Goal: Task Accomplishment & Management: Use online tool/utility

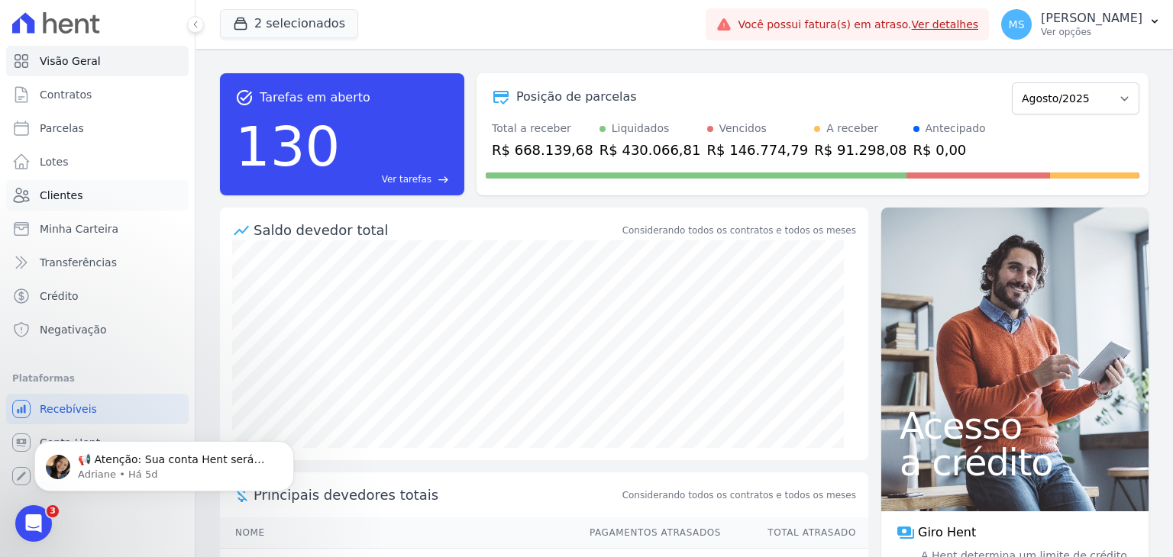
click at [63, 186] on link "Clientes" at bounding box center [97, 195] width 182 height 31
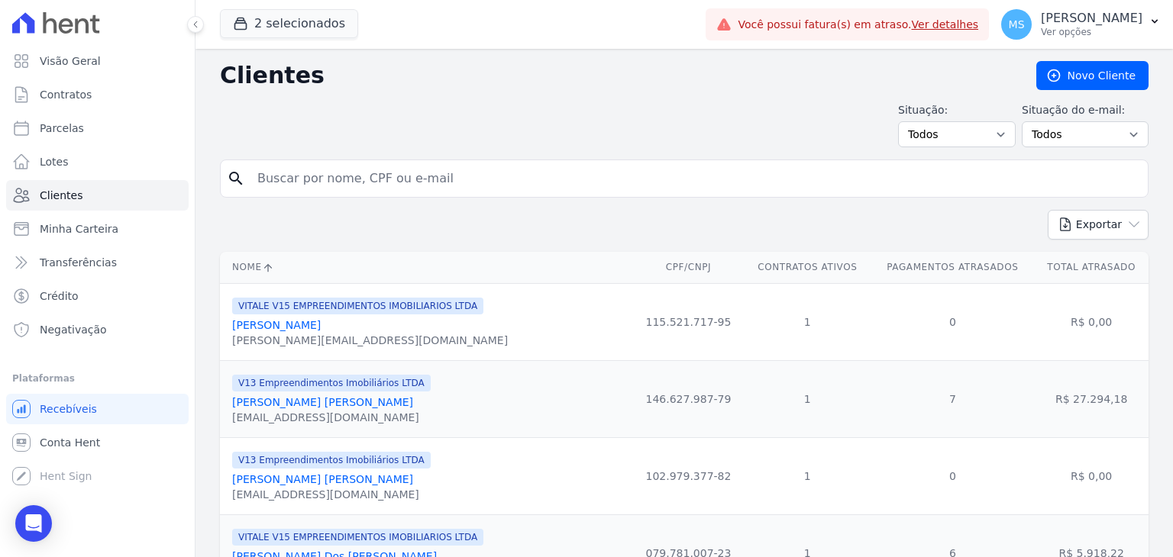
click at [376, 169] on input "search" at bounding box center [694, 178] width 893 height 31
click at [321, 169] on input "search" at bounding box center [694, 178] width 893 height 31
type input "[PERSON_NAME]"
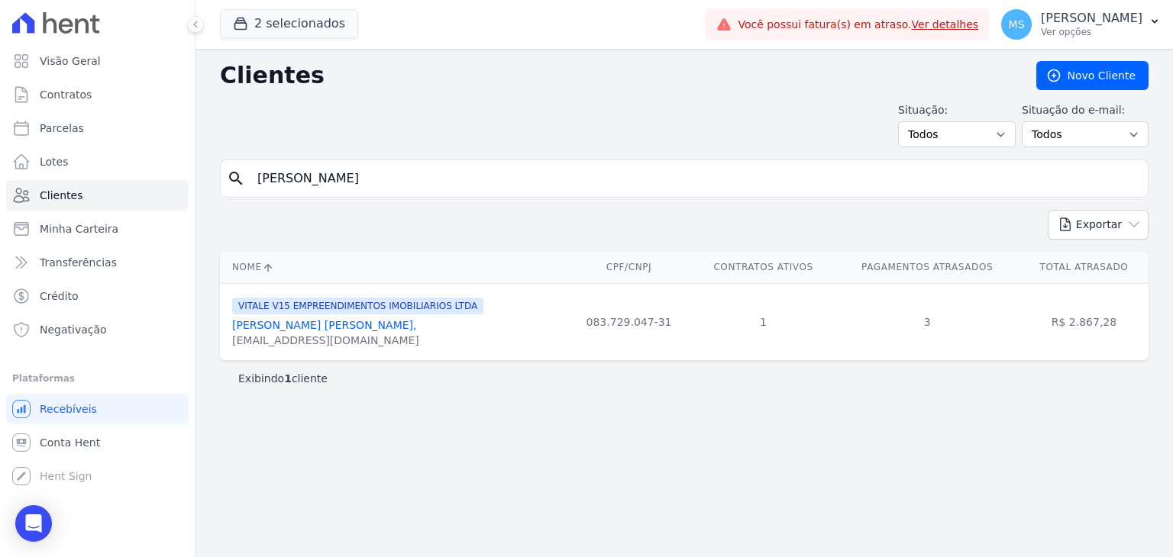
click at [302, 312] on span "VITALE V15 EMPREENDIMENTOS IMOBILIARIOS LTDA" at bounding box center [357, 306] width 251 height 17
click at [314, 321] on link "[PERSON_NAME] [PERSON_NAME]," at bounding box center [324, 325] width 185 height 12
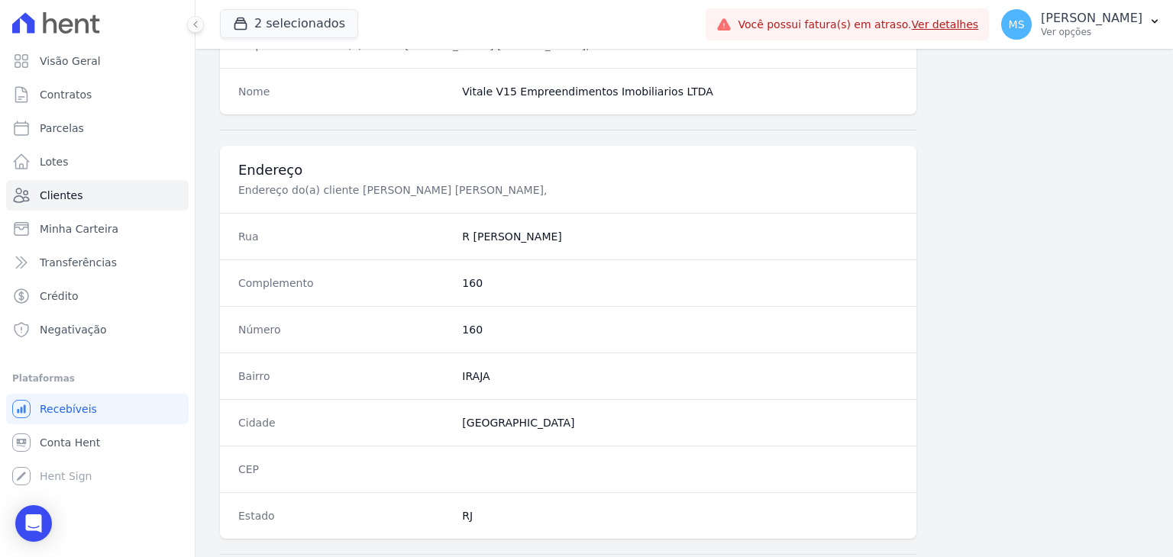
scroll to position [867, 0]
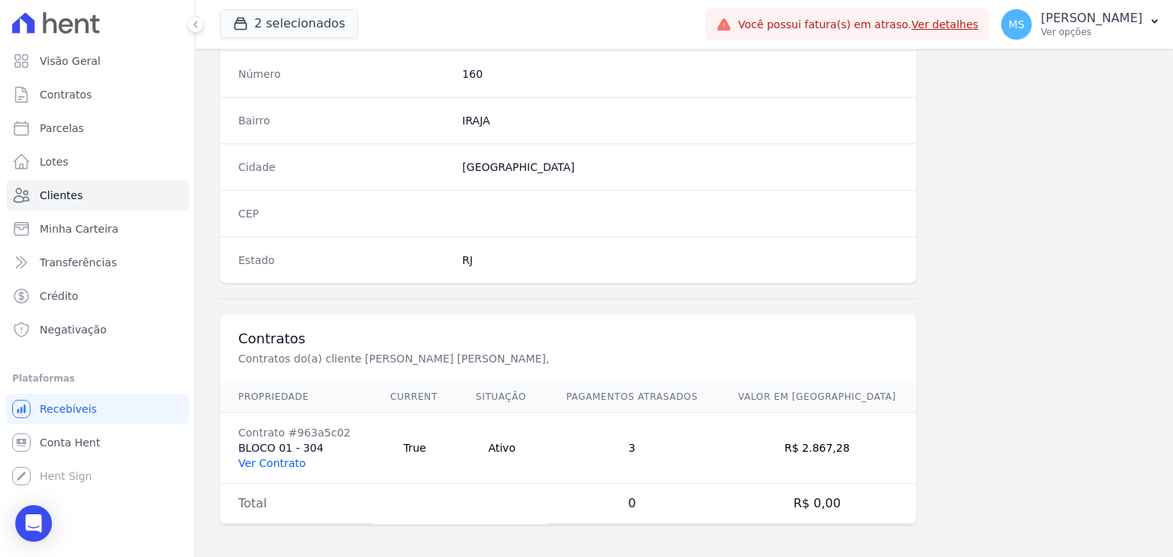
click at [287, 464] on link "Ver Contrato" at bounding box center [271, 463] width 67 height 12
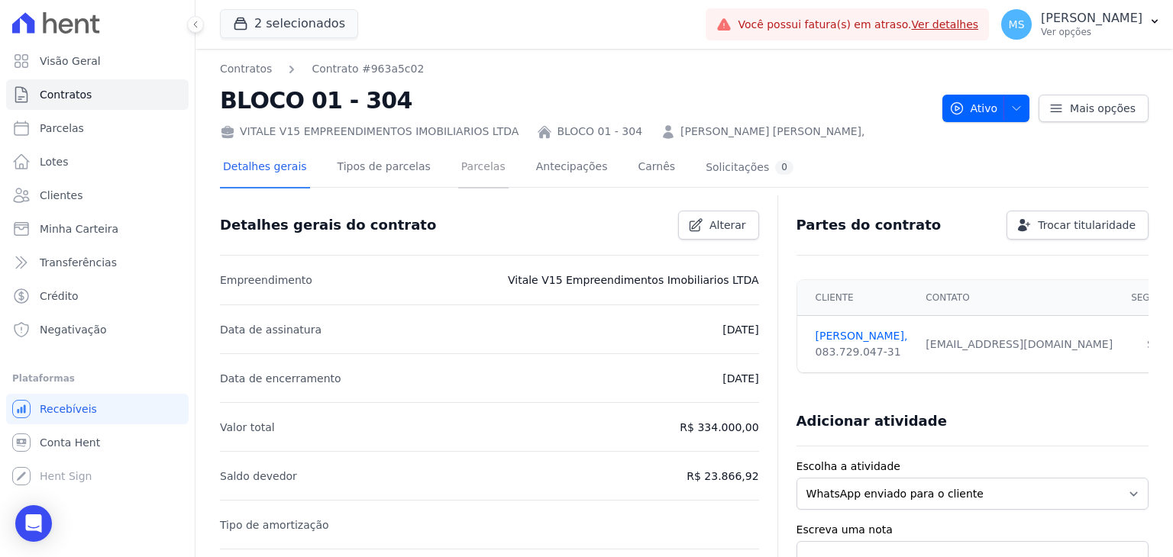
click at [470, 178] on link "Parcelas" at bounding box center [483, 168] width 50 height 40
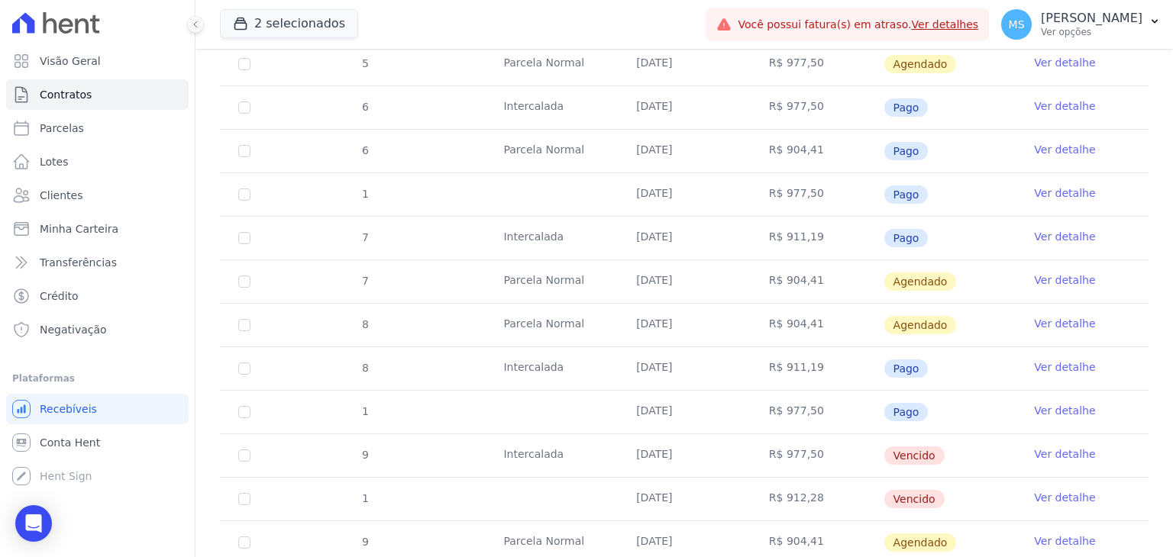
scroll to position [840, 0]
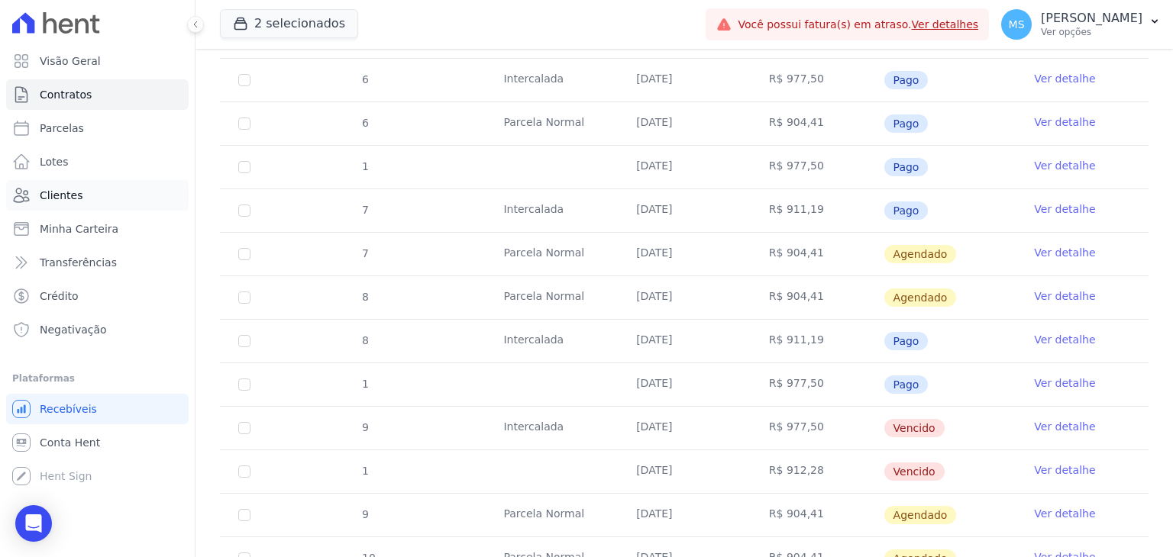
click at [58, 191] on span "Clientes" at bounding box center [61, 195] width 43 height 15
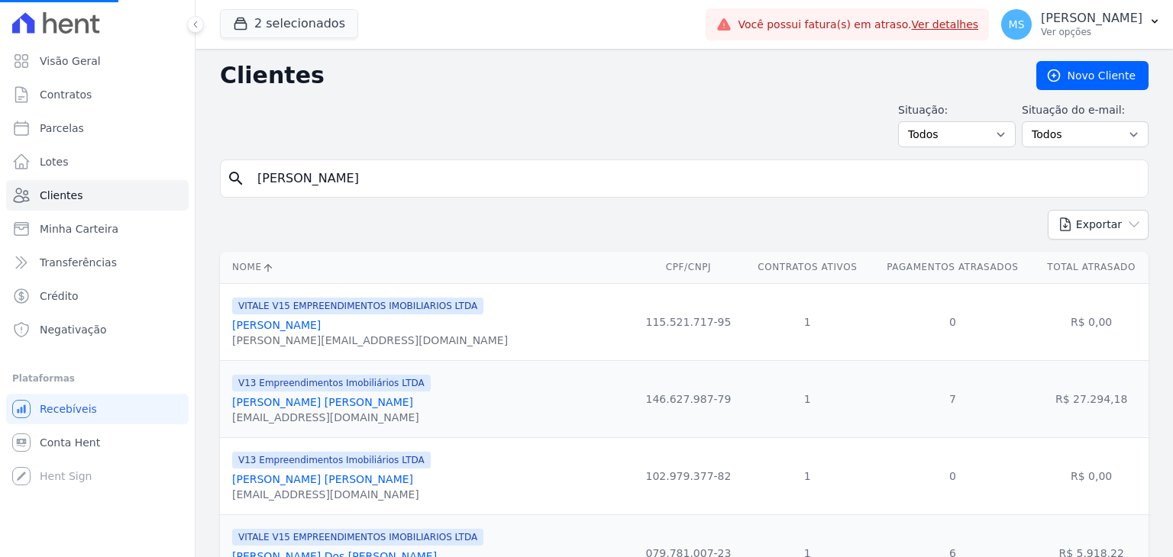
click at [347, 179] on input "[PERSON_NAME]" at bounding box center [694, 178] width 893 height 31
click at [347, 179] on input "search" at bounding box center [694, 178] width 893 height 31
type input "gerlane"
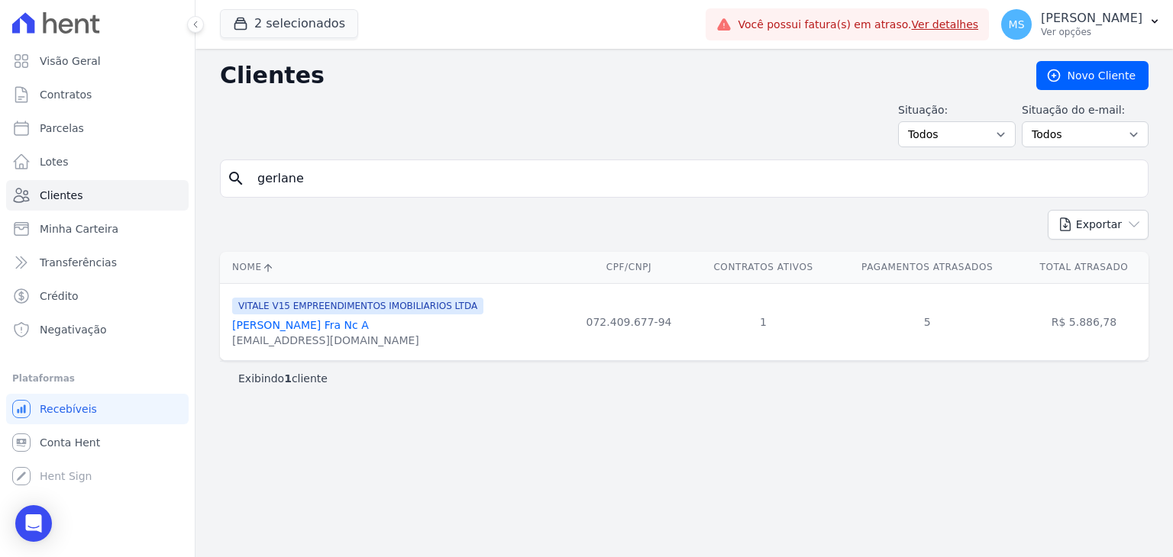
click at [284, 340] on div "[EMAIL_ADDRESS][DOMAIN_NAME]" at bounding box center [357, 340] width 251 height 15
click at [290, 331] on link "[PERSON_NAME] Fra Nc A" at bounding box center [300, 325] width 137 height 12
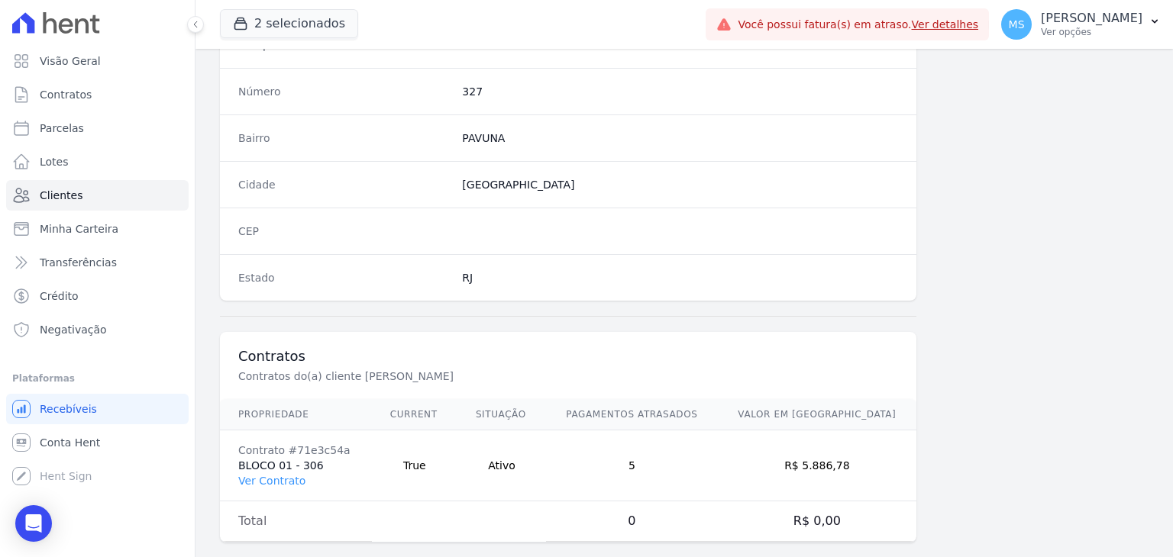
scroll to position [867, 0]
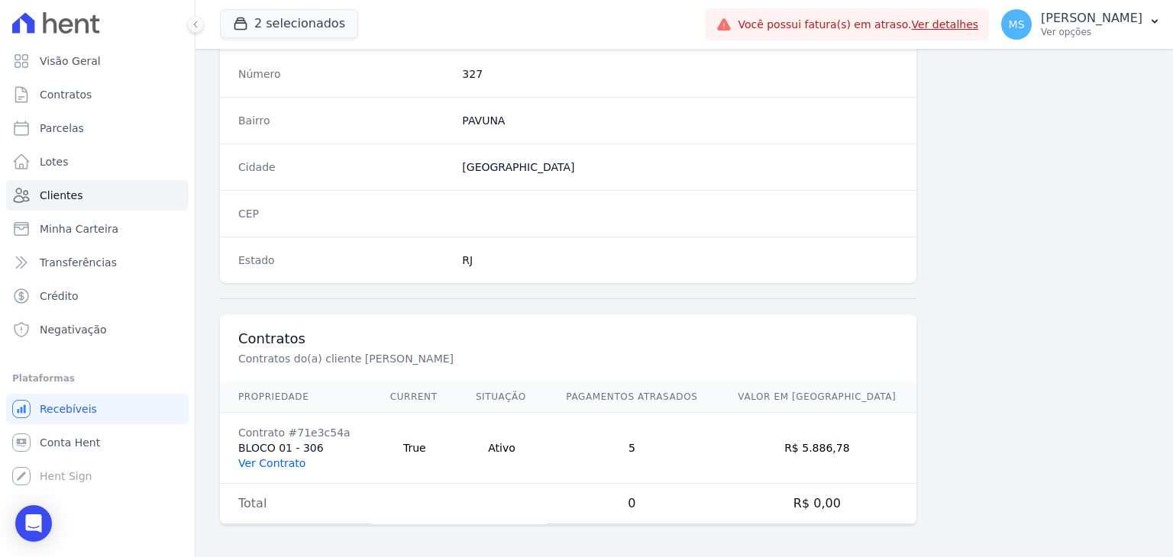
click at [287, 463] on link "Ver Contrato" at bounding box center [271, 463] width 67 height 12
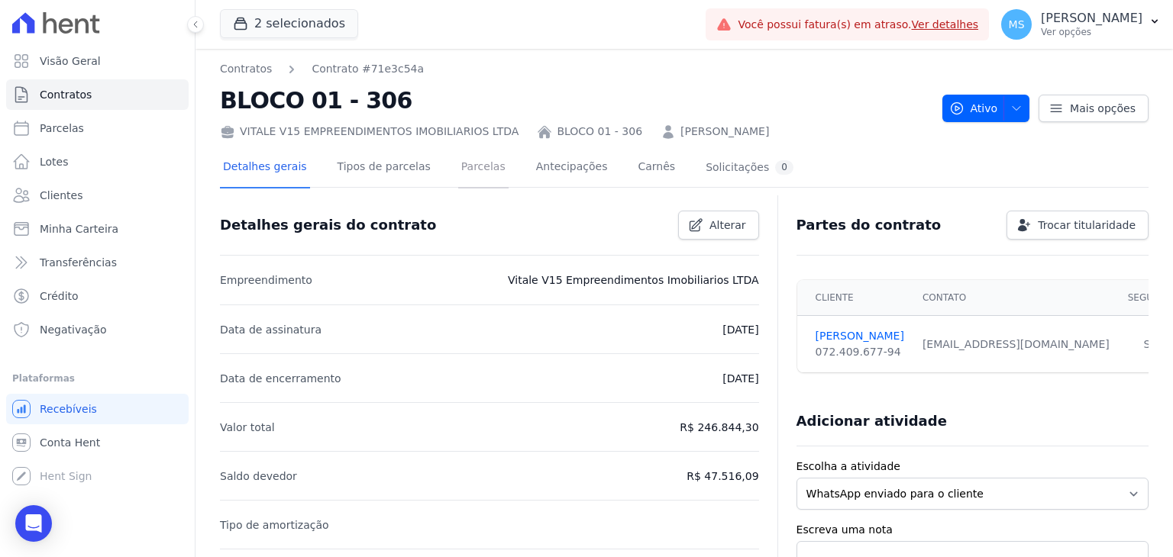
click at [477, 166] on link "Parcelas" at bounding box center [483, 168] width 50 height 40
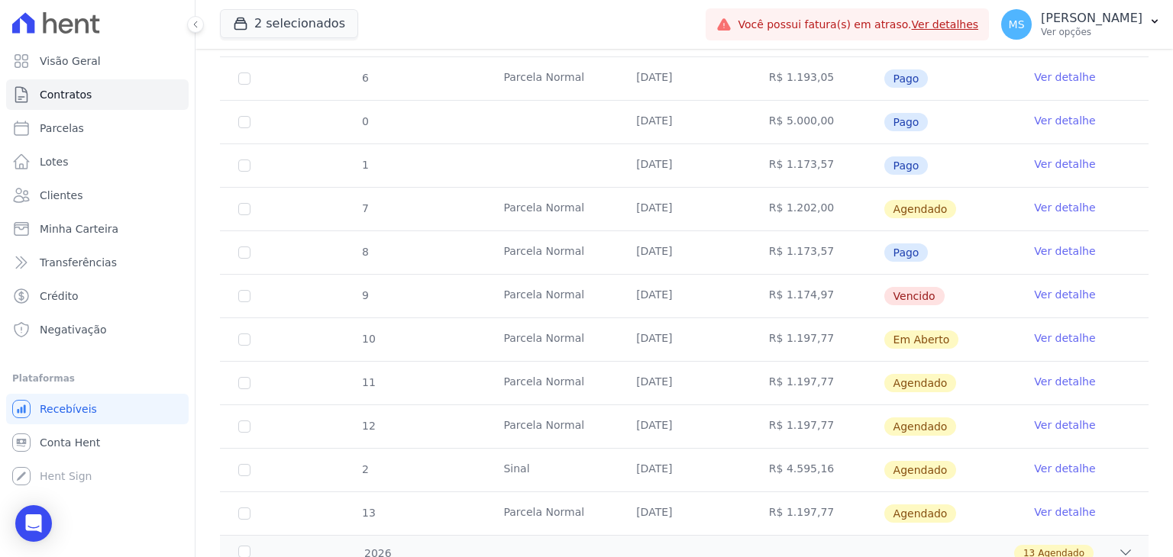
scroll to position [611, 0]
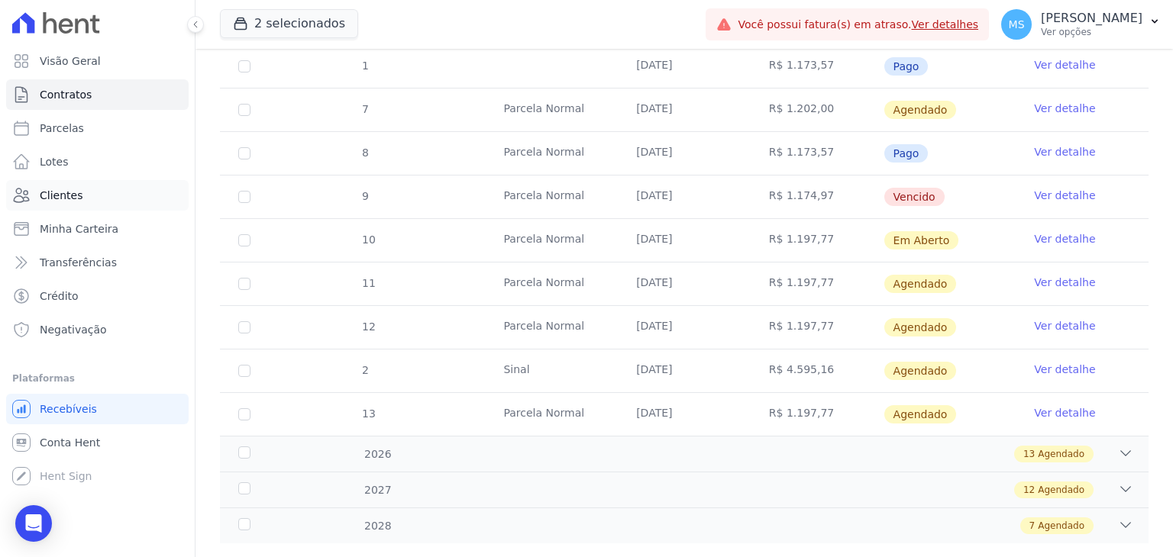
click at [69, 194] on span "Clientes" at bounding box center [61, 195] width 43 height 15
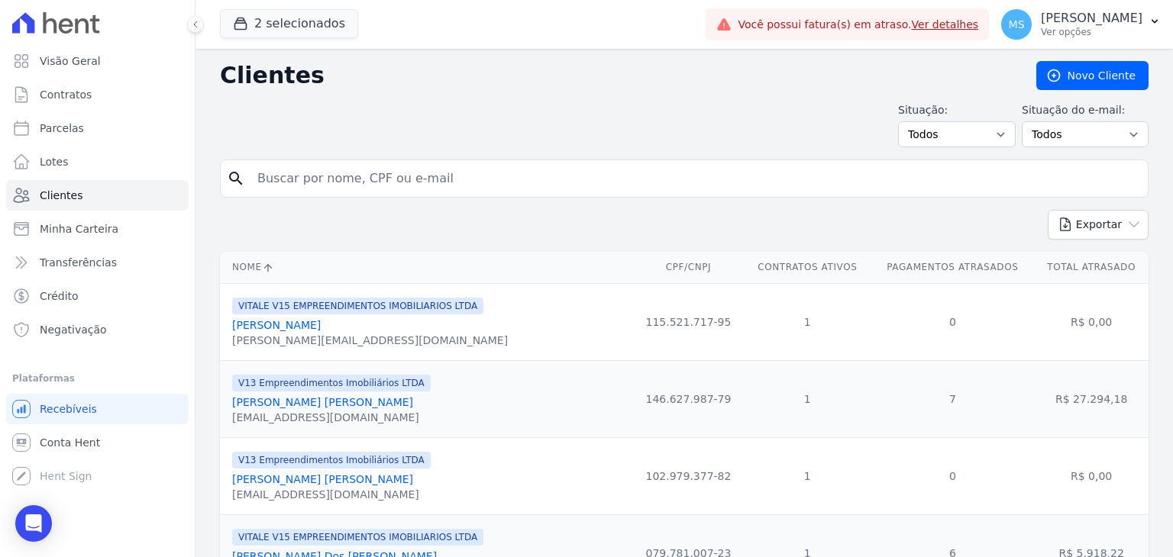
click at [312, 169] on input "search" at bounding box center [694, 178] width 893 height 31
type input "H"
type input "[PERSON_NAME]"
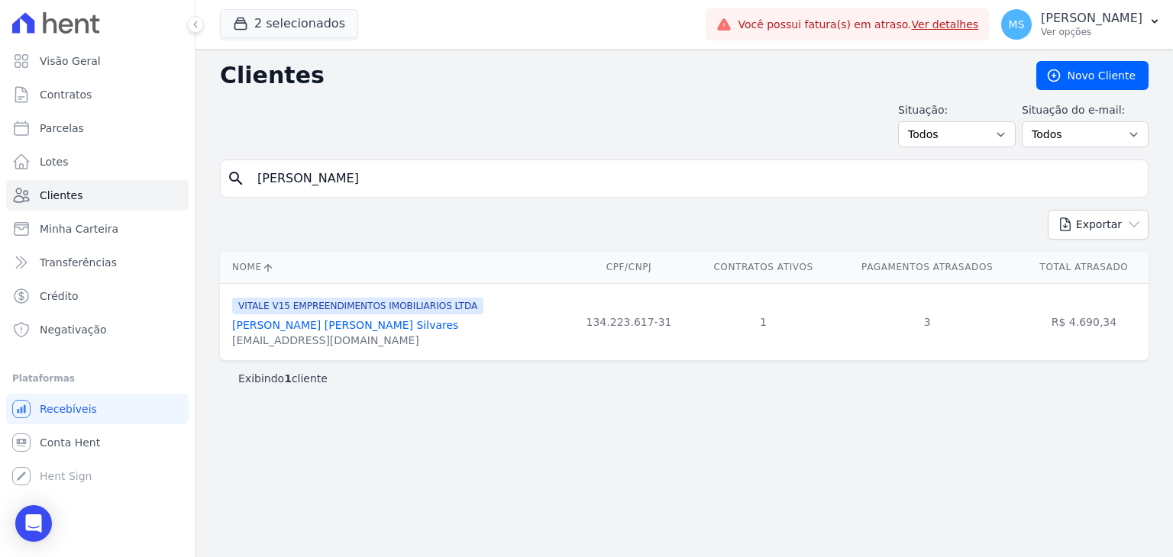
click at [307, 328] on link "[PERSON_NAME] [PERSON_NAME] Silvares" at bounding box center [345, 325] width 226 height 12
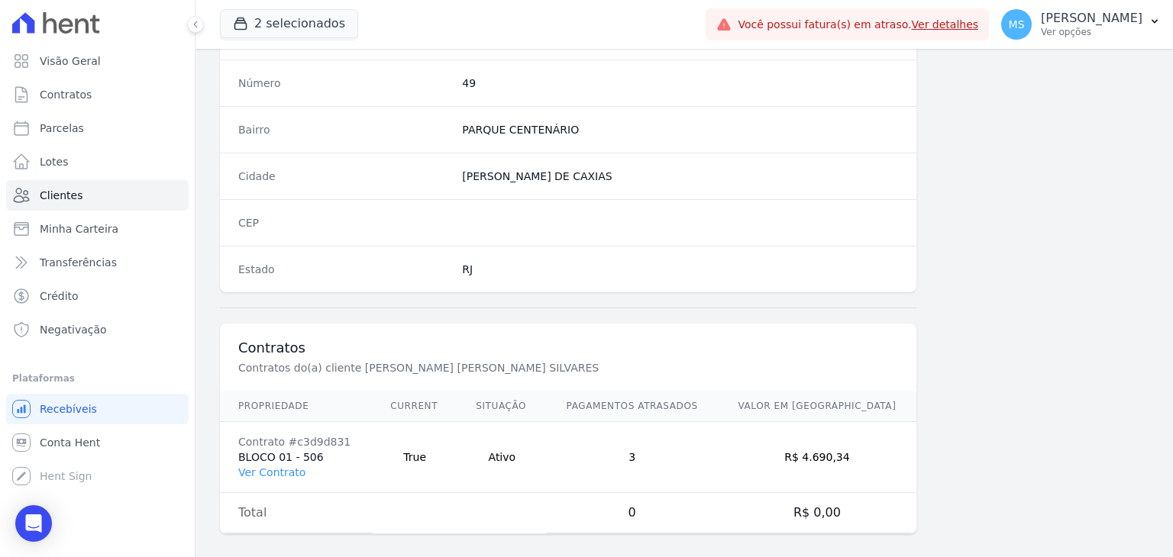
scroll to position [867, 0]
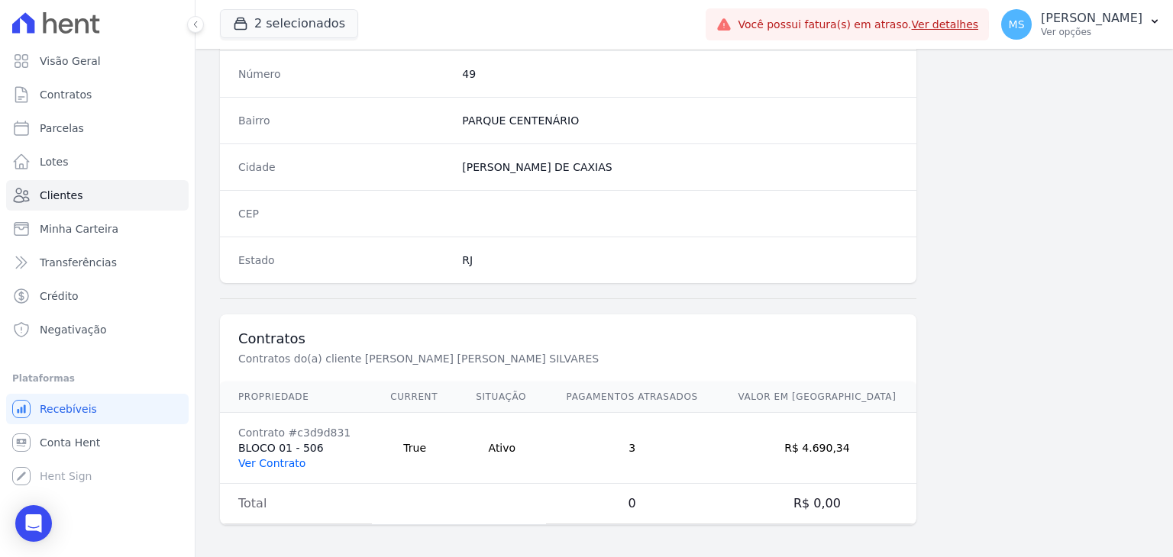
click at [263, 457] on link "Ver Contrato" at bounding box center [271, 463] width 67 height 12
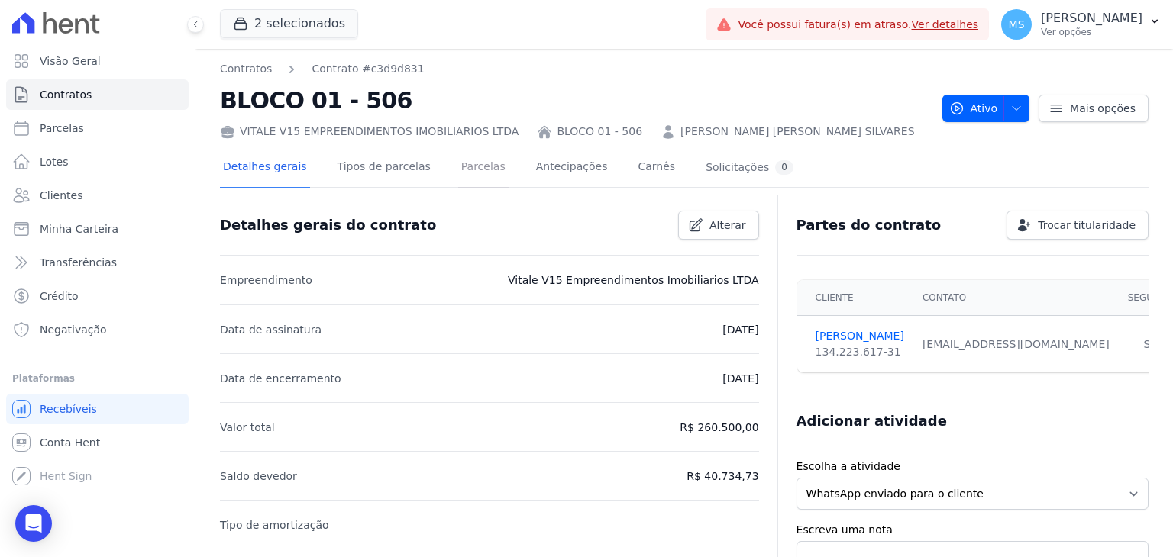
click at [482, 157] on link "Parcelas" at bounding box center [483, 168] width 50 height 40
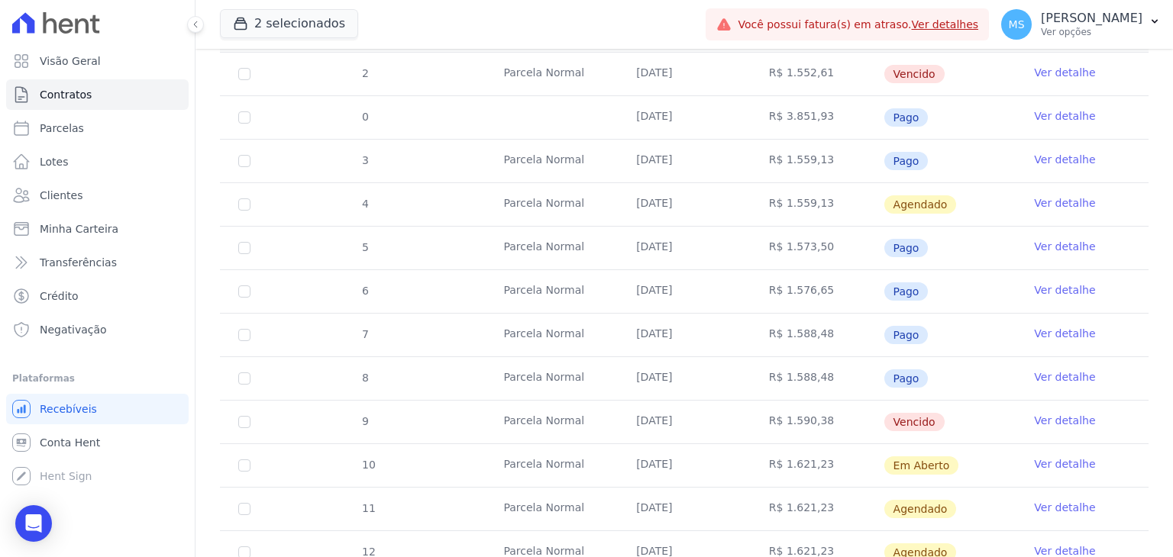
scroll to position [523, 0]
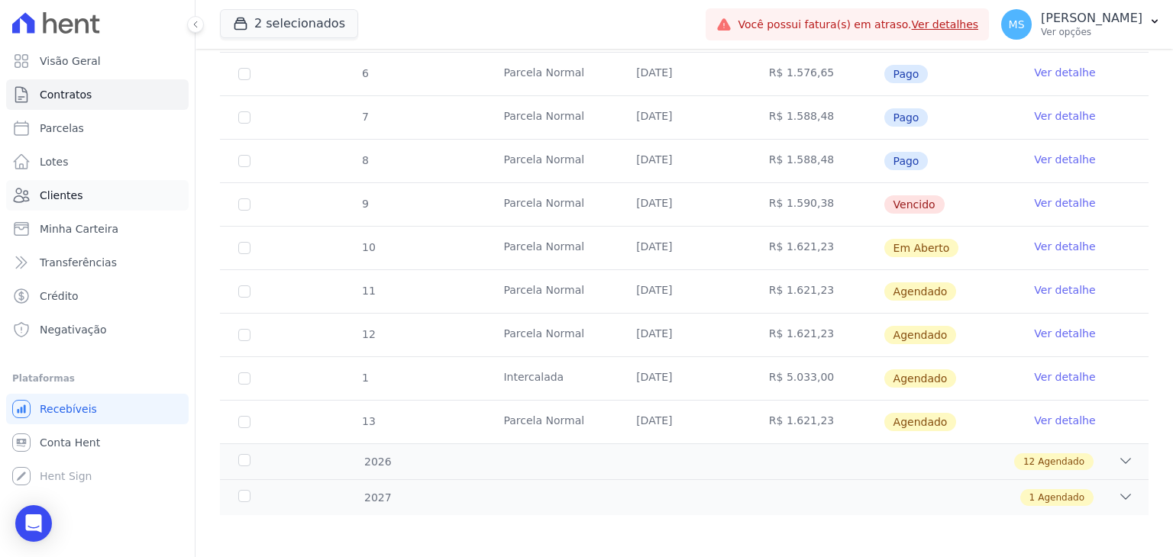
click at [48, 200] on span "Clientes" at bounding box center [61, 195] width 43 height 15
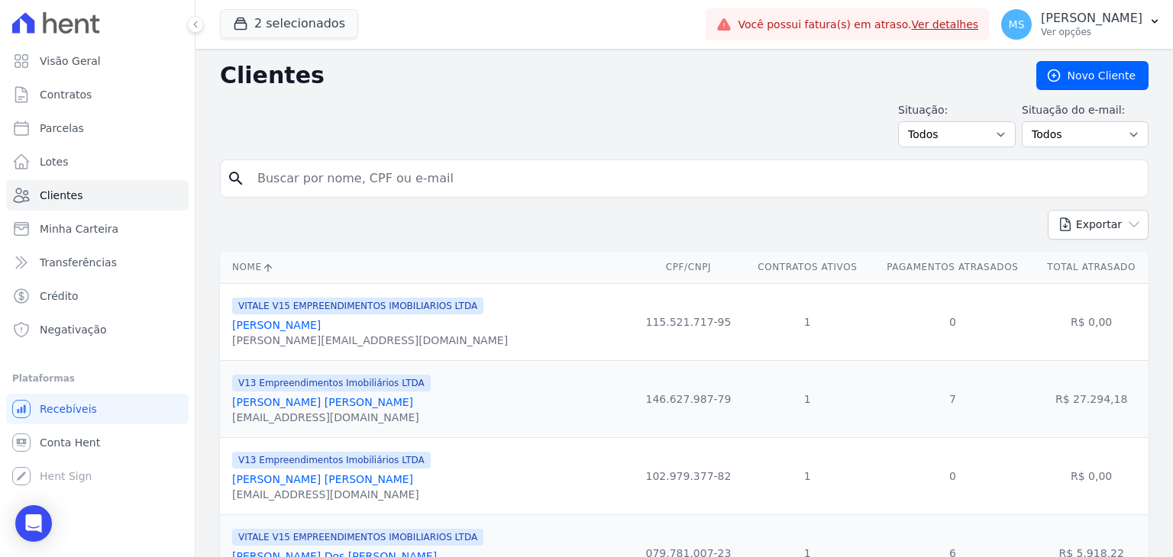
click at [304, 191] on input "search" at bounding box center [694, 178] width 893 height 31
type input "[PERSON_NAME]"
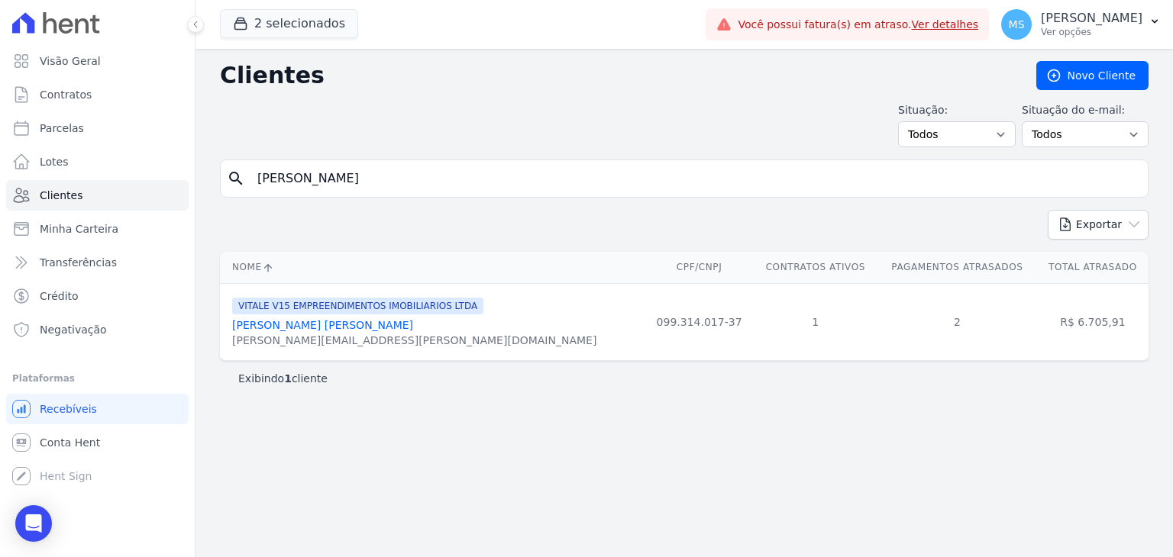
click at [353, 324] on link "[PERSON_NAME] [PERSON_NAME]" at bounding box center [322, 325] width 181 height 12
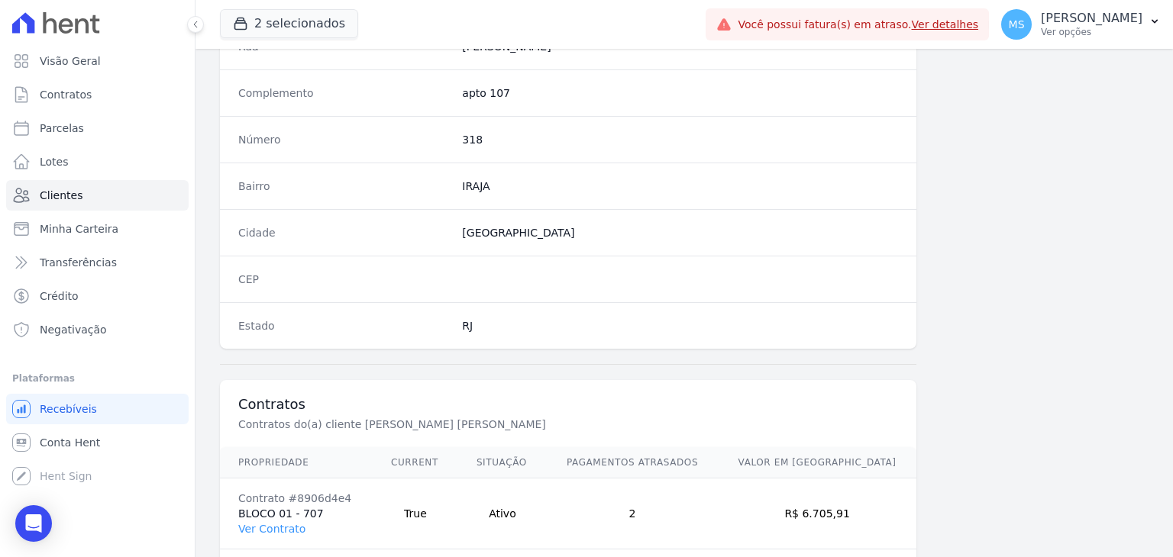
scroll to position [867, 0]
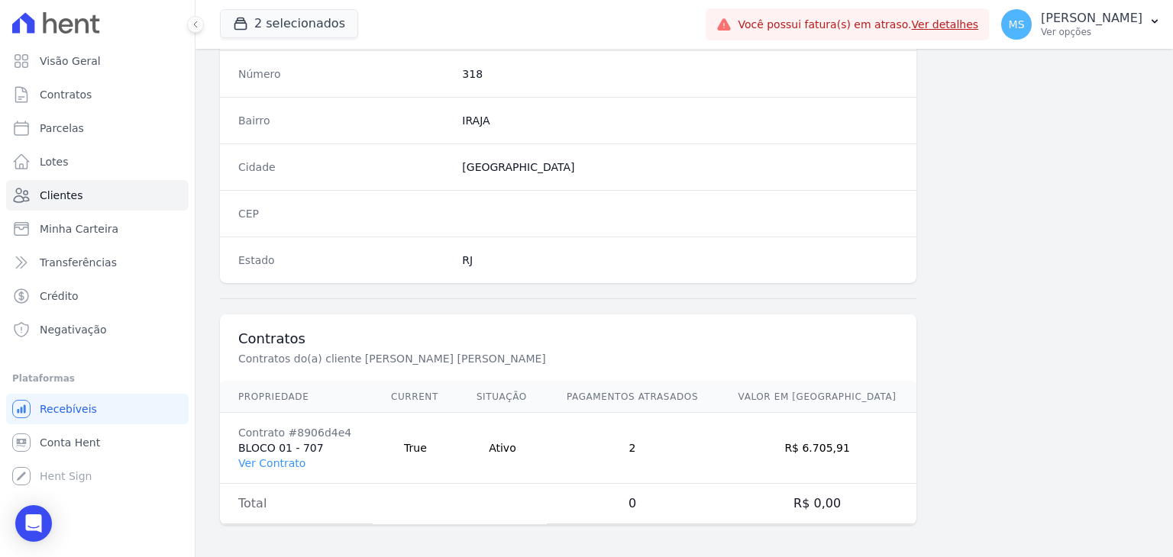
click at [267, 468] on td "Contrato #8906d4e4 BLOCO 01 - 707 Ver Contrato" at bounding box center [296, 448] width 153 height 71
click at [267, 460] on link "Ver Contrato" at bounding box center [271, 463] width 67 height 12
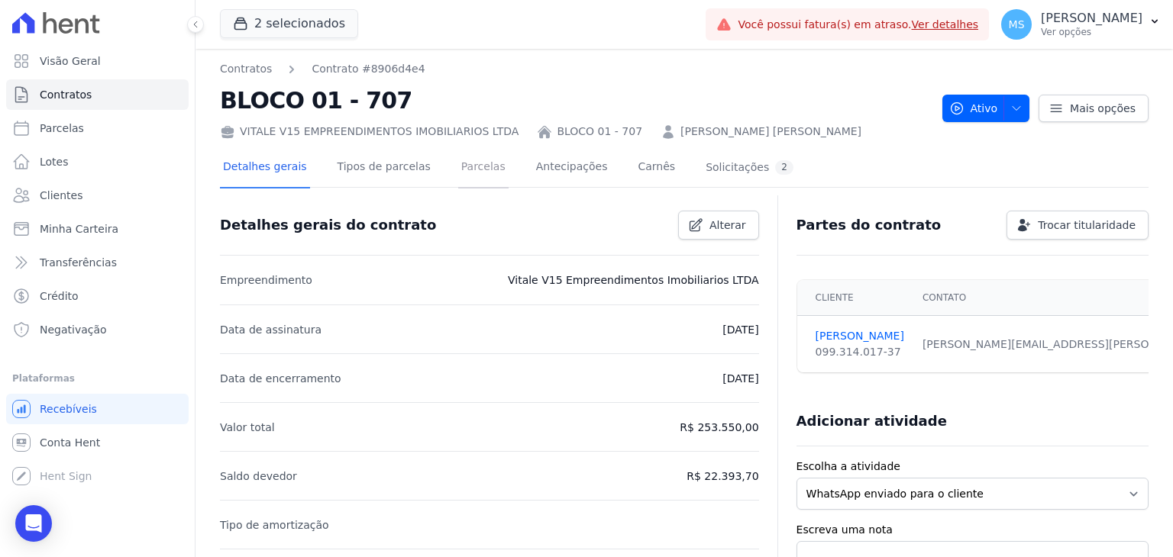
click at [458, 172] on link "Parcelas" at bounding box center [483, 168] width 50 height 40
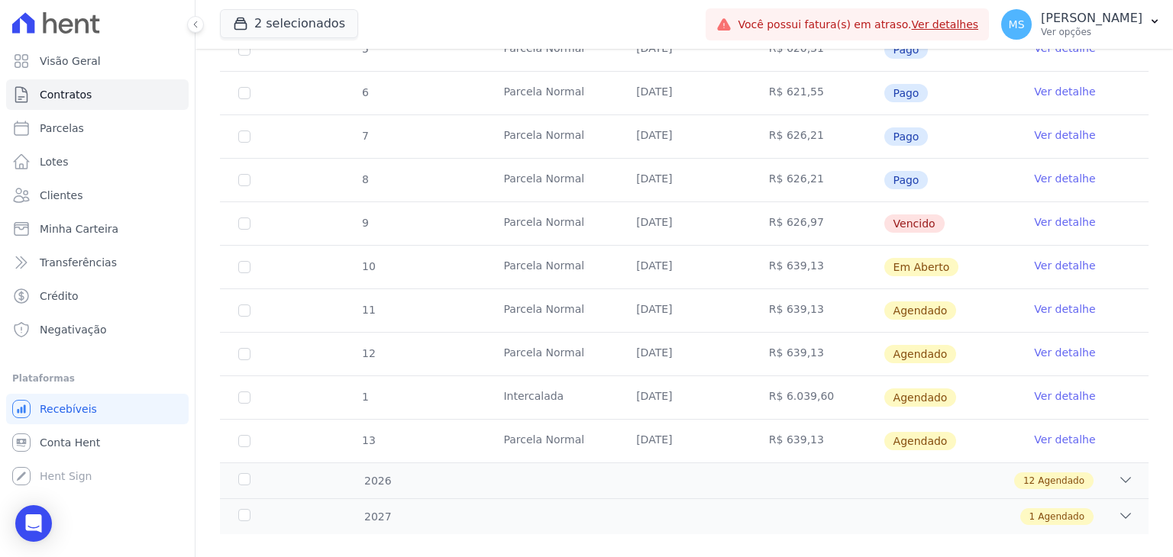
scroll to position [523, 0]
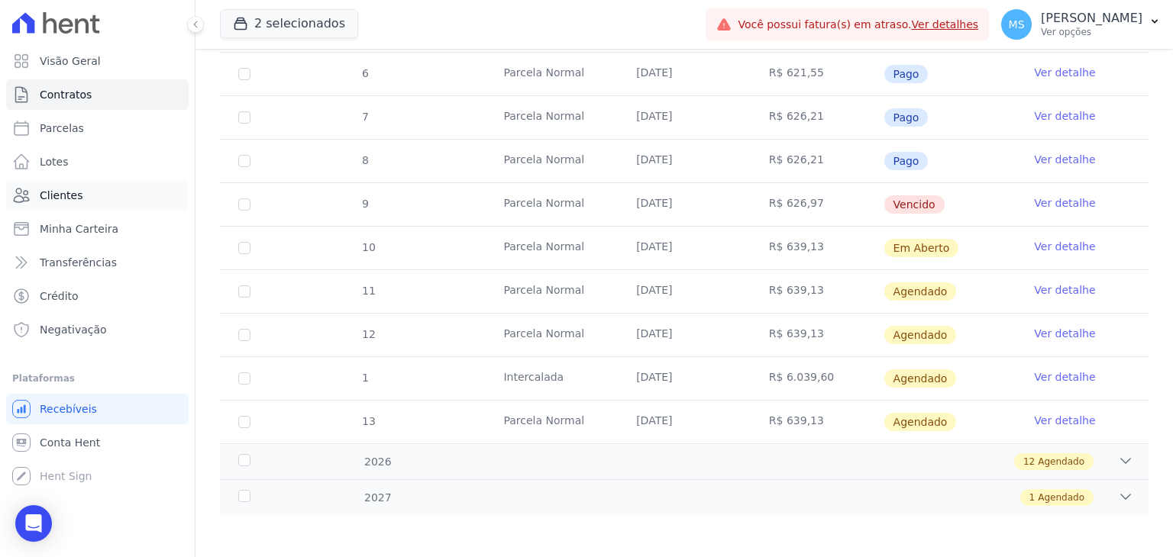
click at [53, 204] on link "Clientes" at bounding box center [97, 195] width 182 height 31
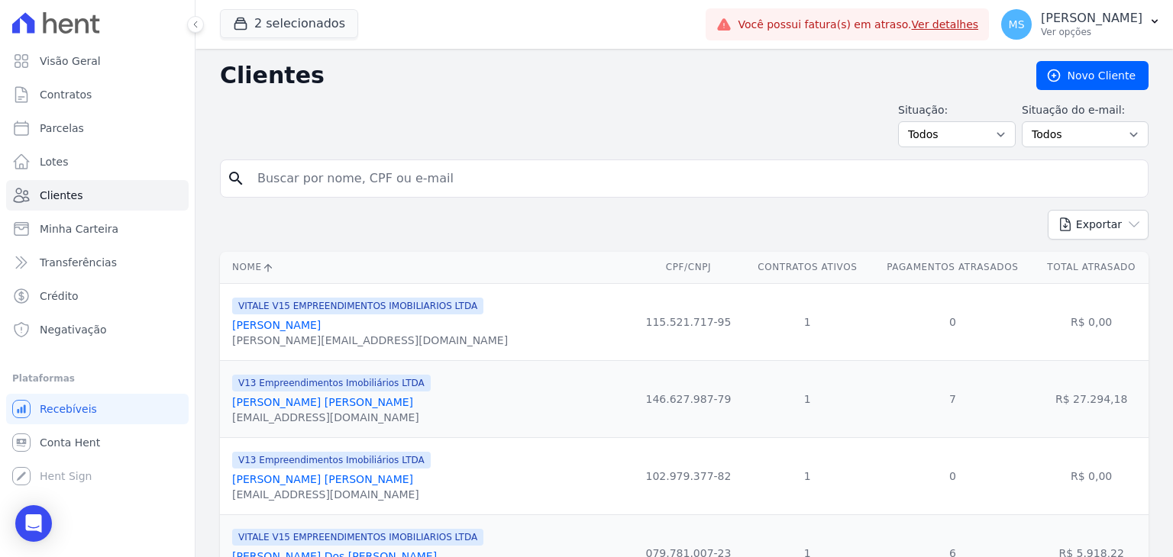
click at [375, 176] on input "search" at bounding box center [694, 178] width 893 height 31
type input "EUDER"
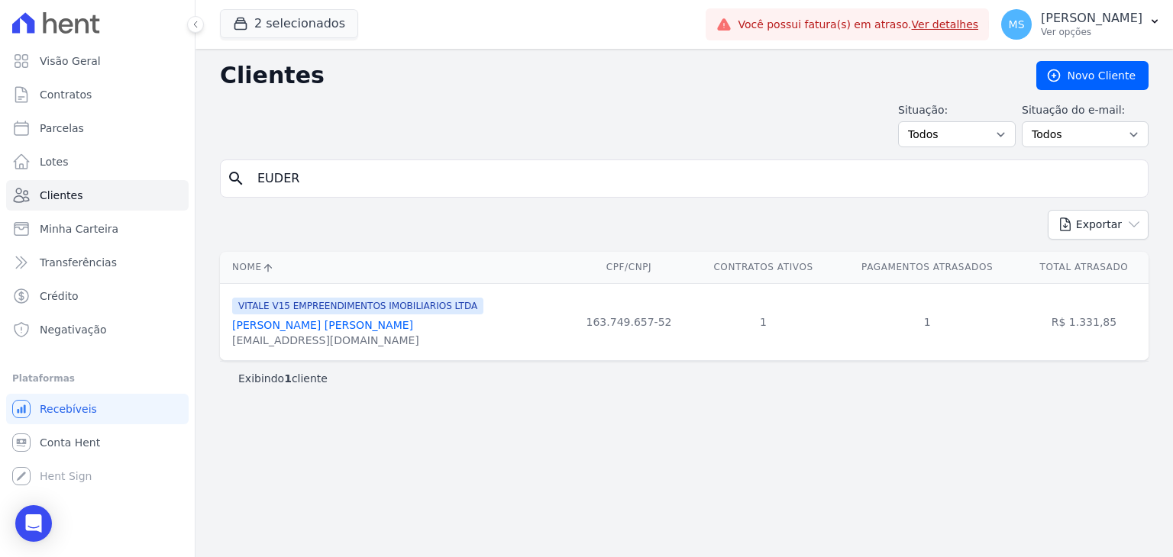
click at [317, 328] on link "[PERSON_NAME] [PERSON_NAME]" at bounding box center [322, 325] width 181 height 12
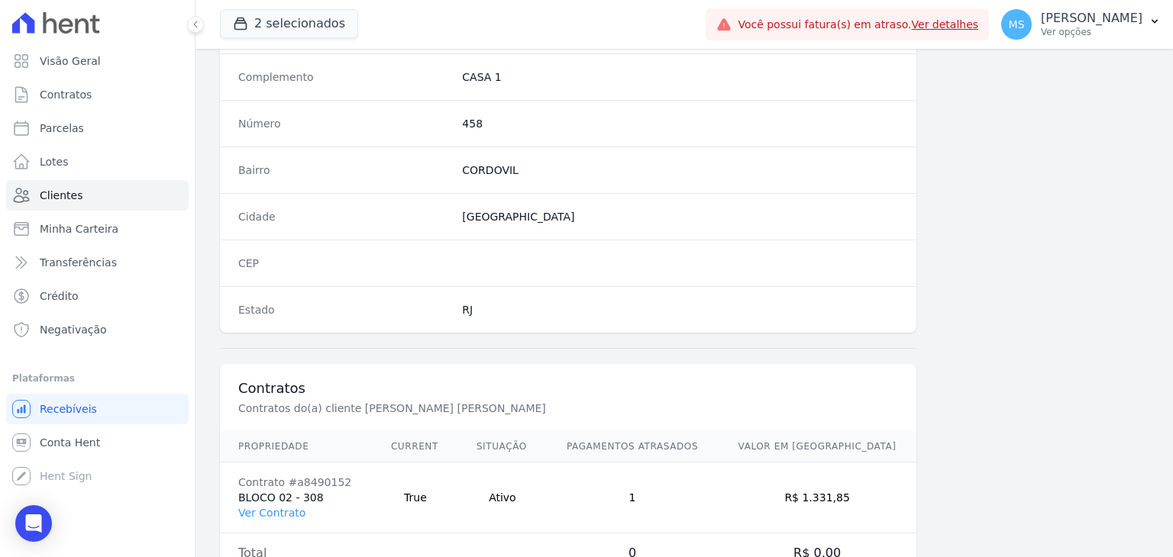
scroll to position [867, 0]
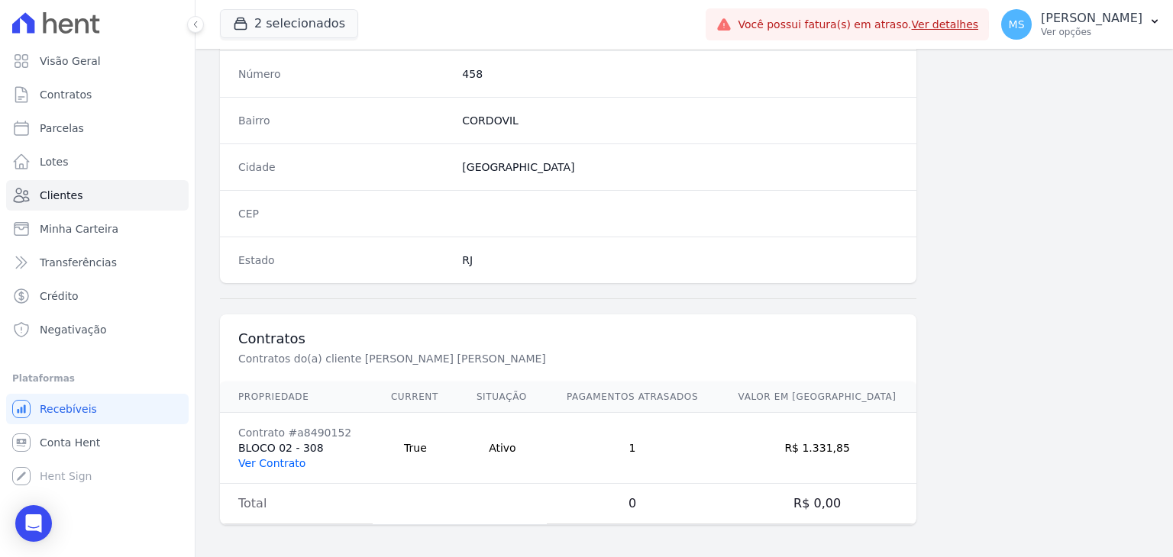
click at [284, 460] on link "Ver Contrato" at bounding box center [271, 463] width 67 height 12
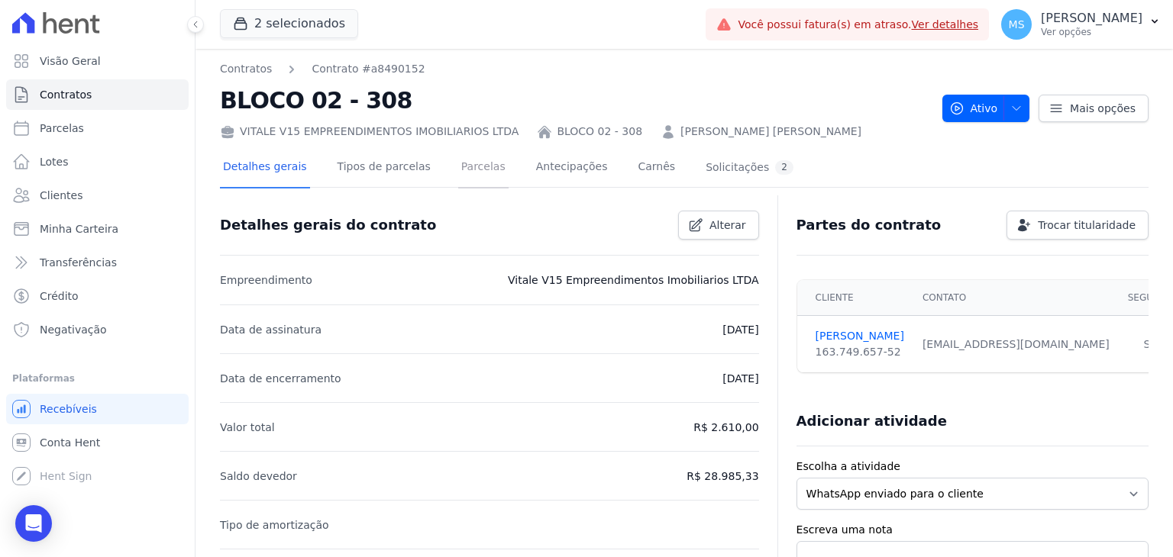
click at [473, 160] on link "Parcelas" at bounding box center [483, 168] width 50 height 40
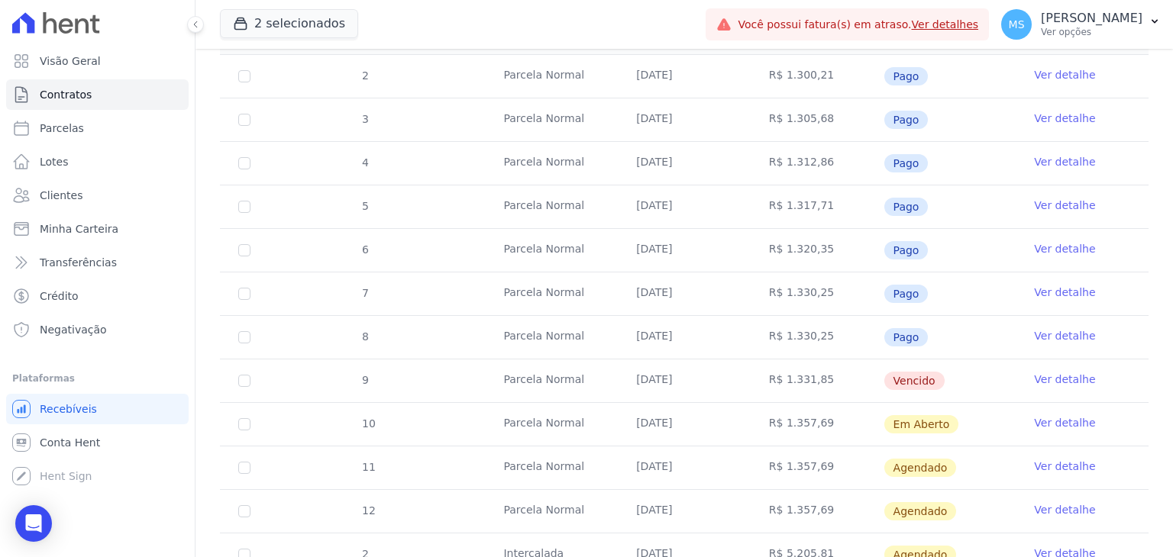
scroll to position [305, 0]
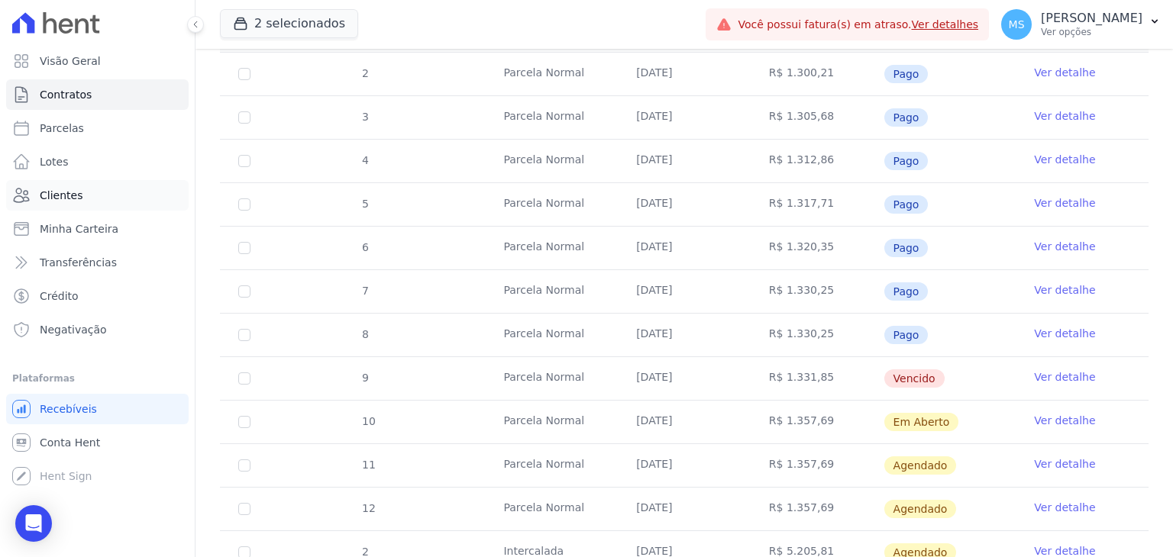
click at [61, 203] on link "Clientes" at bounding box center [97, 195] width 182 height 31
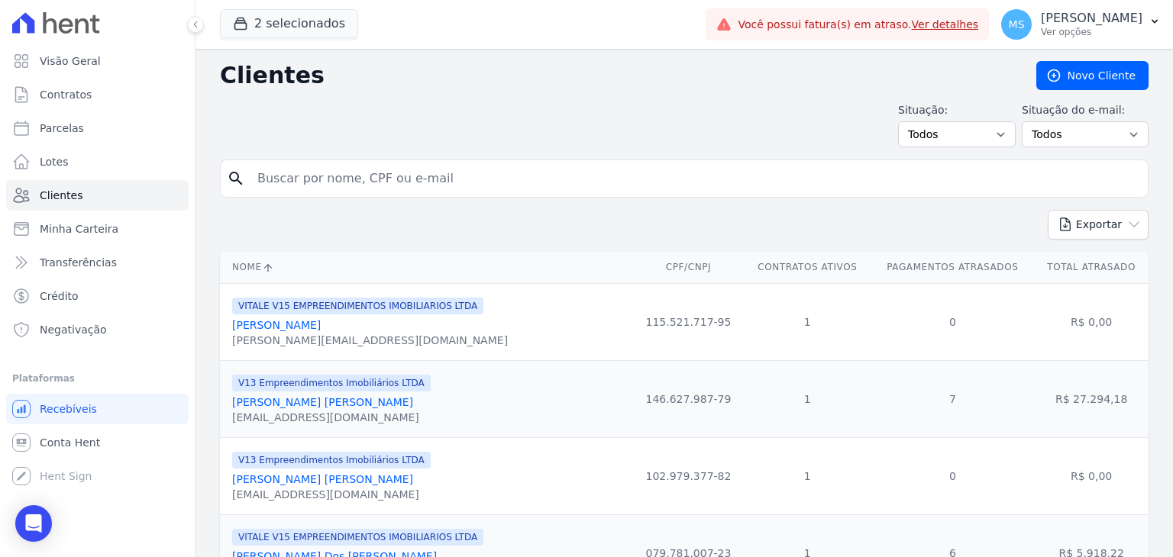
click at [290, 175] on input "search" at bounding box center [694, 178] width 893 height 31
type input "[PERSON_NAME]"
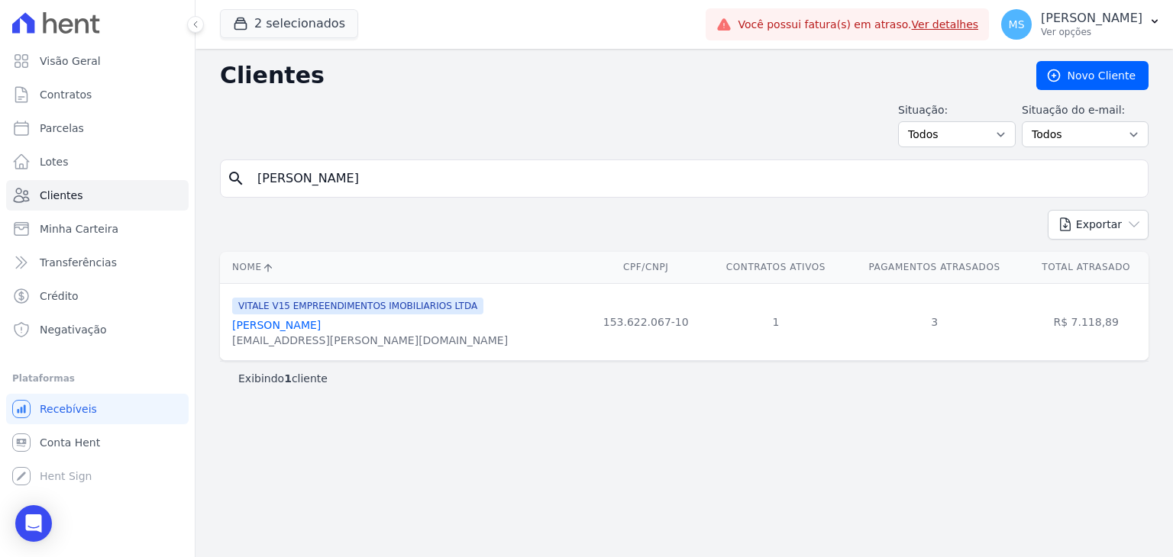
click at [299, 322] on link "[PERSON_NAME]" at bounding box center [276, 325] width 89 height 12
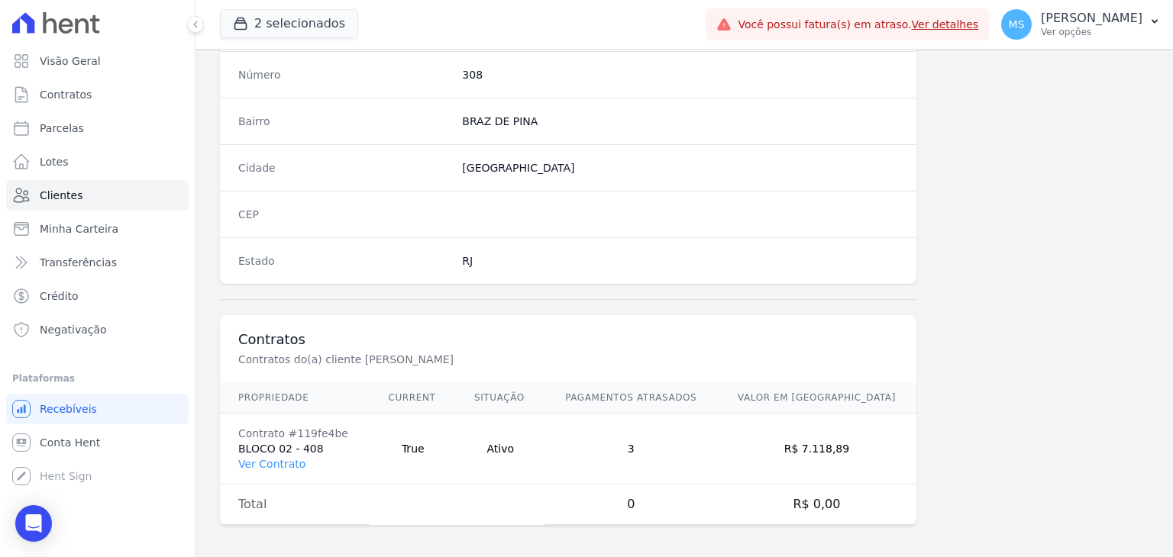
scroll to position [867, 0]
click at [271, 463] on link "Ver Contrato" at bounding box center [271, 463] width 67 height 12
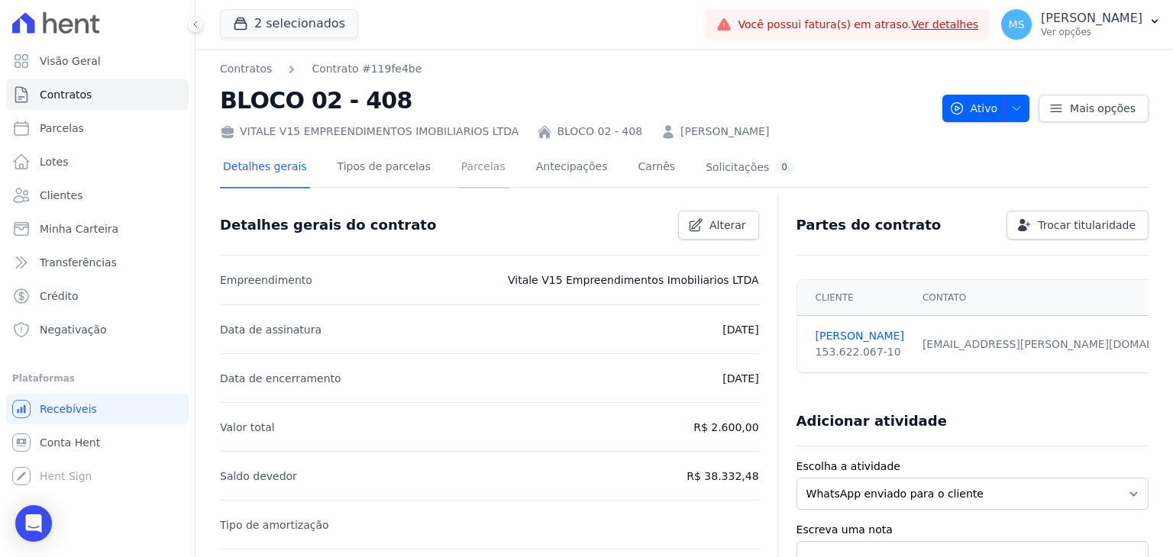
click at [473, 176] on link "Parcelas" at bounding box center [483, 168] width 50 height 40
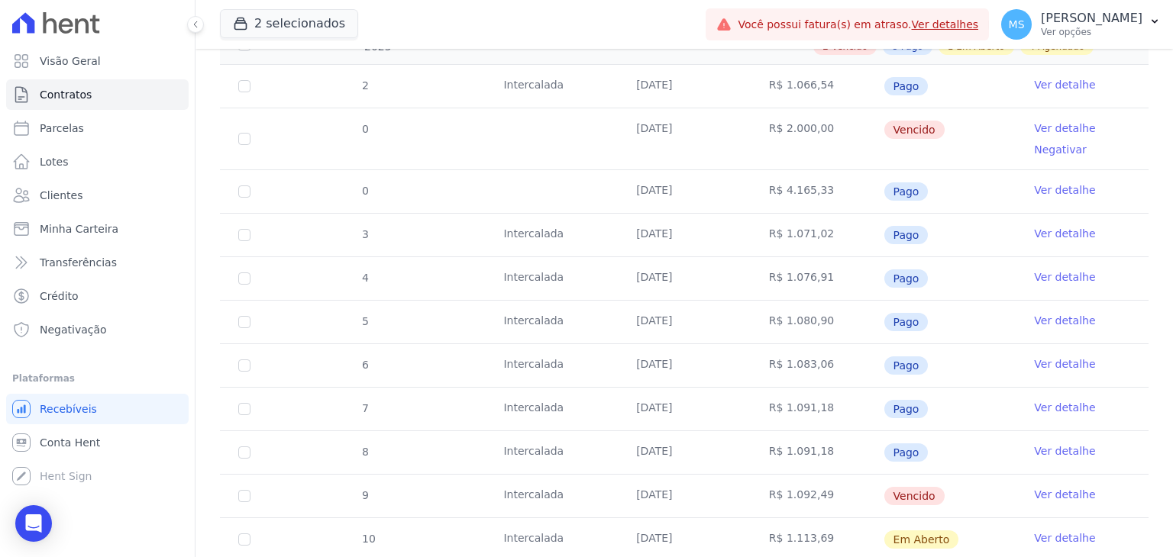
scroll to position [458, 0]
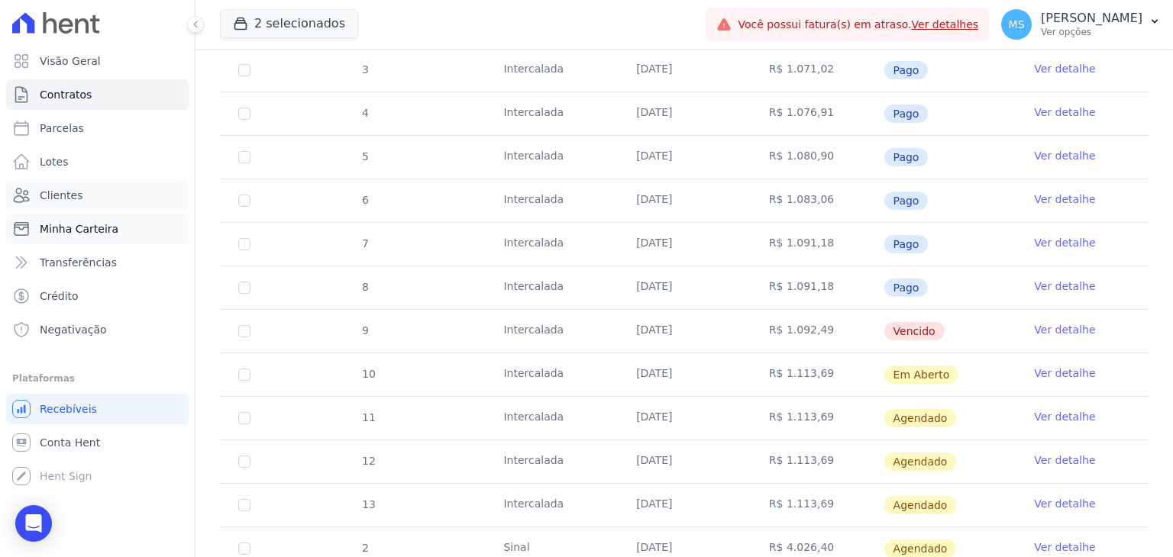
drag, startPoint x: 54, startPoint y: 202, endPoint x: 37, endPoint y: 215, distance: 21.4
click at [54, 202] on span "Clientes" at bounding box center [61, 195] width 43 height 15
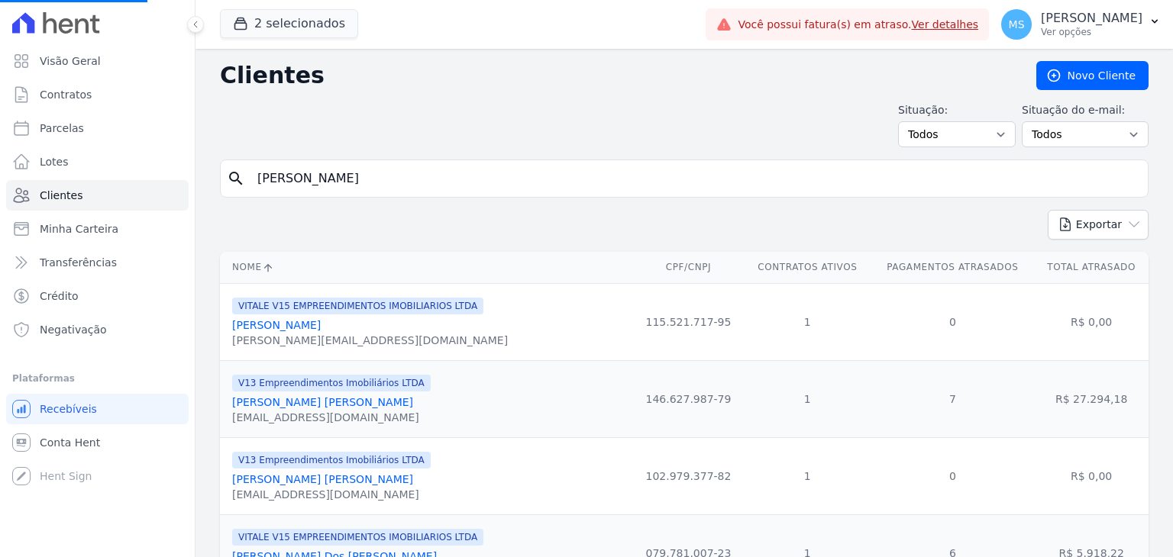
click at [394, 177] on input "[PERSON_NAME]" at bounding box center [694, 178] width 893 height 31
drag, startPoint x: 394, startPoint y: 177, endPoint x: 376, endPoint y: 174, distance: 18.6
click at [276, 166] on input "[PERSON_NAME]" at bounding box center [694, 178] width 893 height 31
click at [357, 172] on input "search" at bounding box center [694, 178] width 893 height 31
type input "FELIPI"
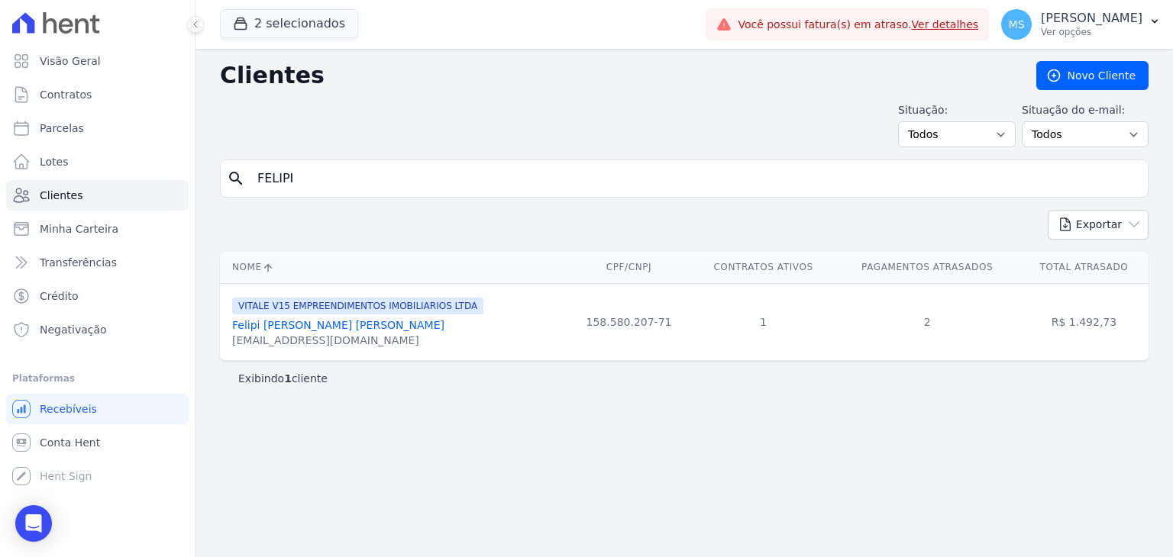
click at [357, 319] on link "Felipi [PERSON_NAME] [PERSON_NAME]" at bounding box center [338, 325] width 212 height 12
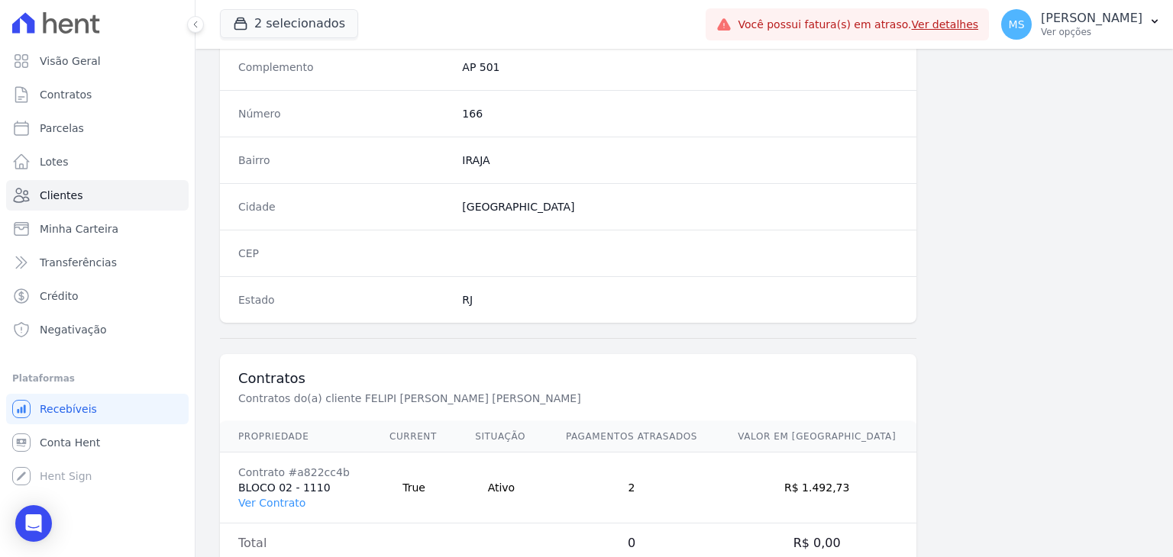
scroll to position [867, 0]
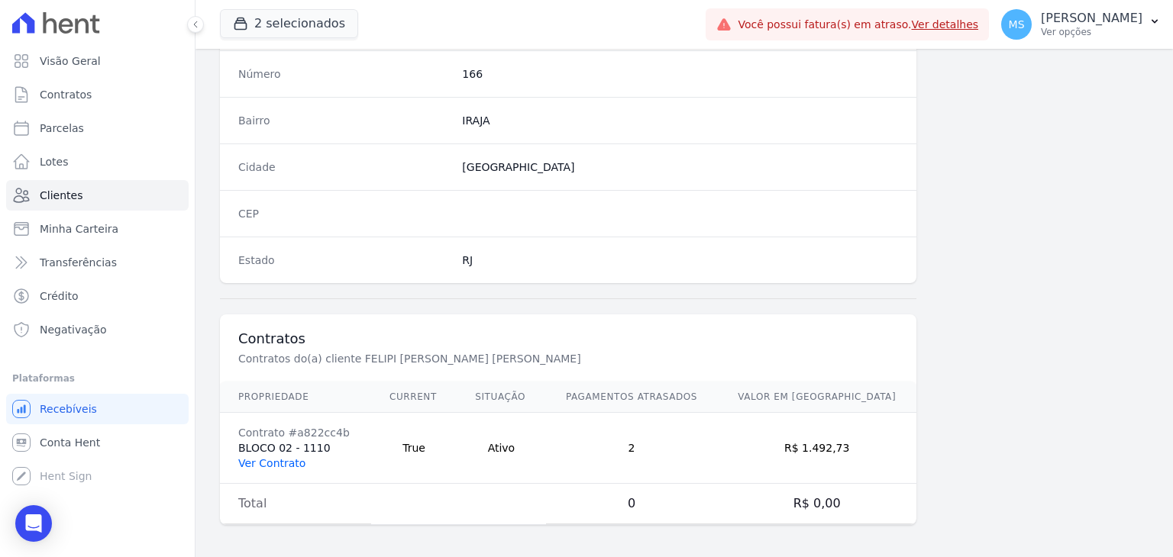
click at [283, 457] on link "Ver Contrato" at bounding box center [271, 463] width 67 height 12
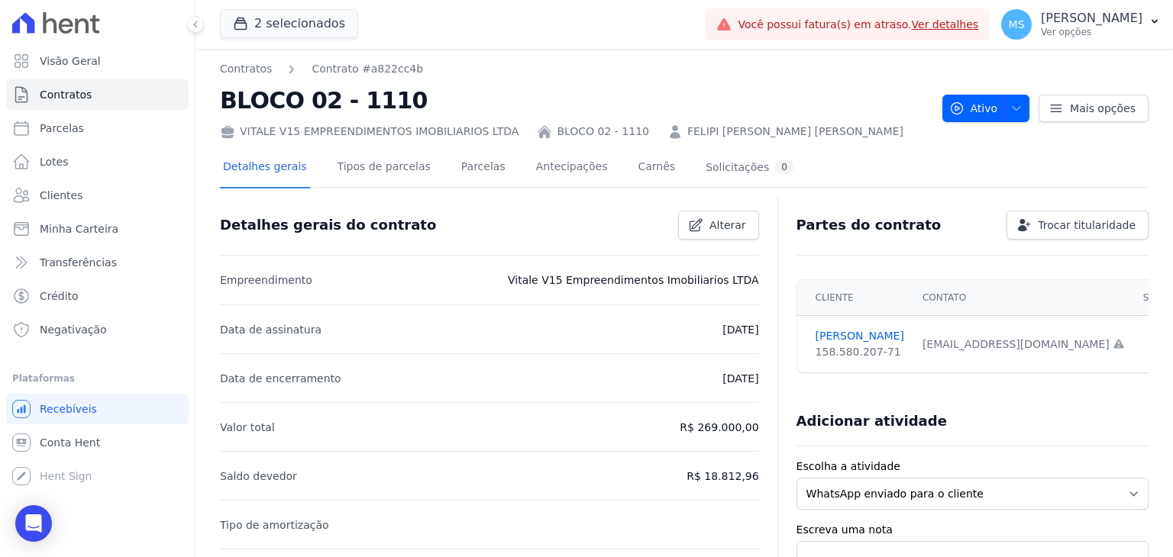
click at [436, 162] on div "Detalhes gerais Tipos de parcelas [GEOGRAPHIC_DATA] Antecipações [PERSON_NAME] …" at bounding box center [508, 168] width 576 height 40
click at [458, 163] on link "Parcelas" at bounding box center [483, 168] width 50 height 40
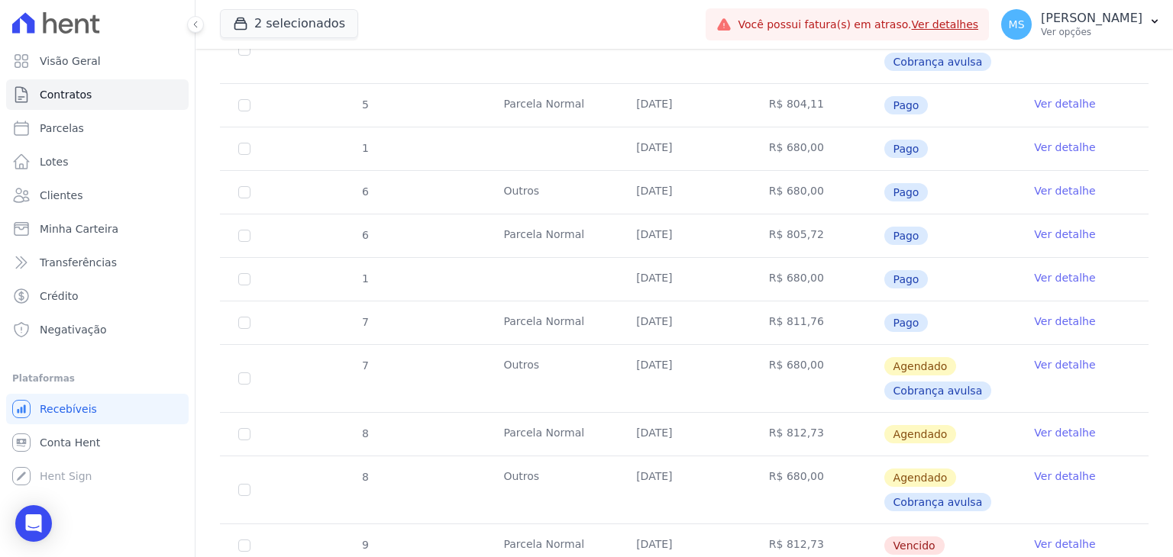
scroll to position [993, 0]
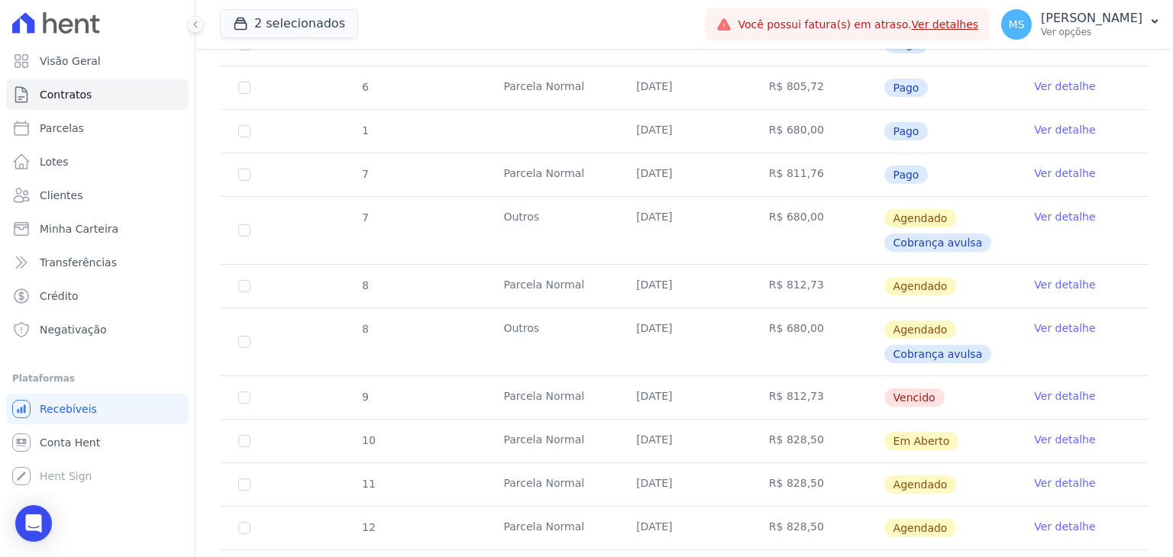
click at [740, 393] on td "[DATE]" at bounding box center [684, 397] width 133 height 43
click at [71, 201] on span "Clientes" at bounding box center [61, 195] width 43 height 15
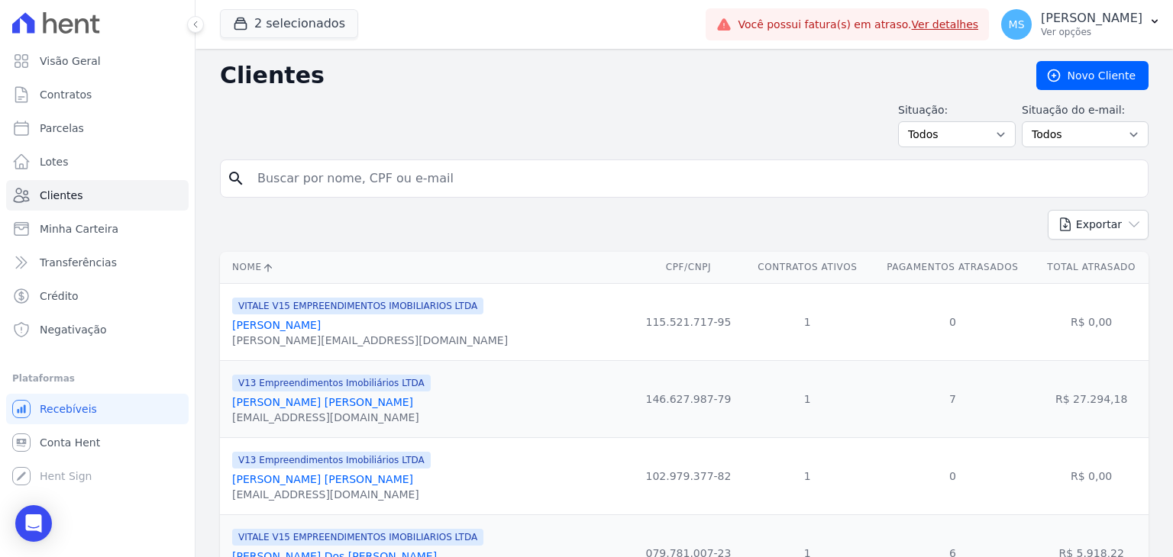
click at [379, 186] on input "search" at bounding box center [694, 178] width 893 height 31
type input "[PERSON_NAME]"
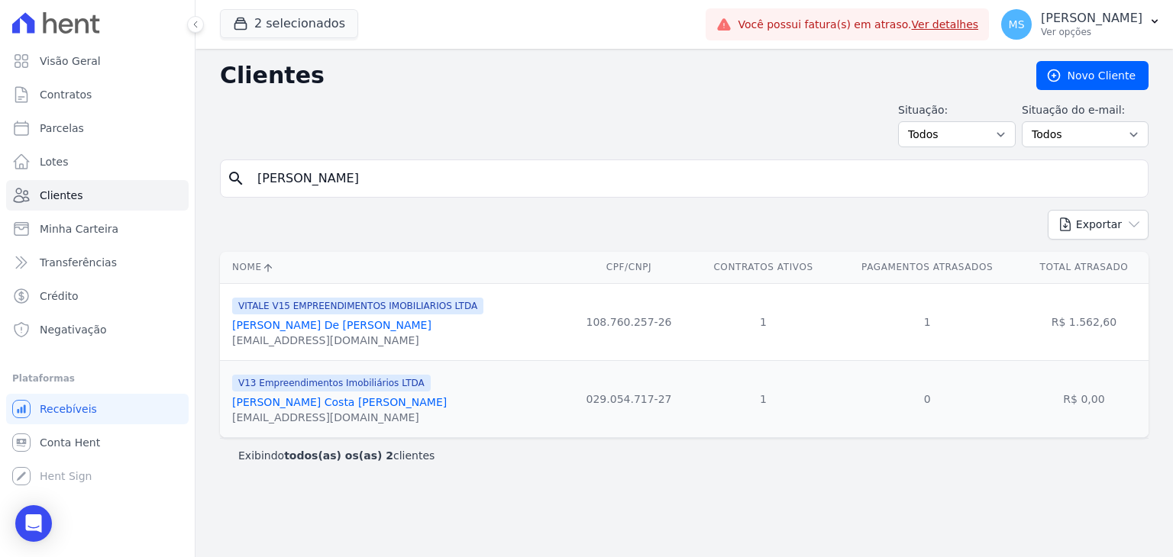
click at [314, 327] on link "[PERSON_NAME] De [PERSON_NAME]" at bounding box center [331, 325] width 199 height 12
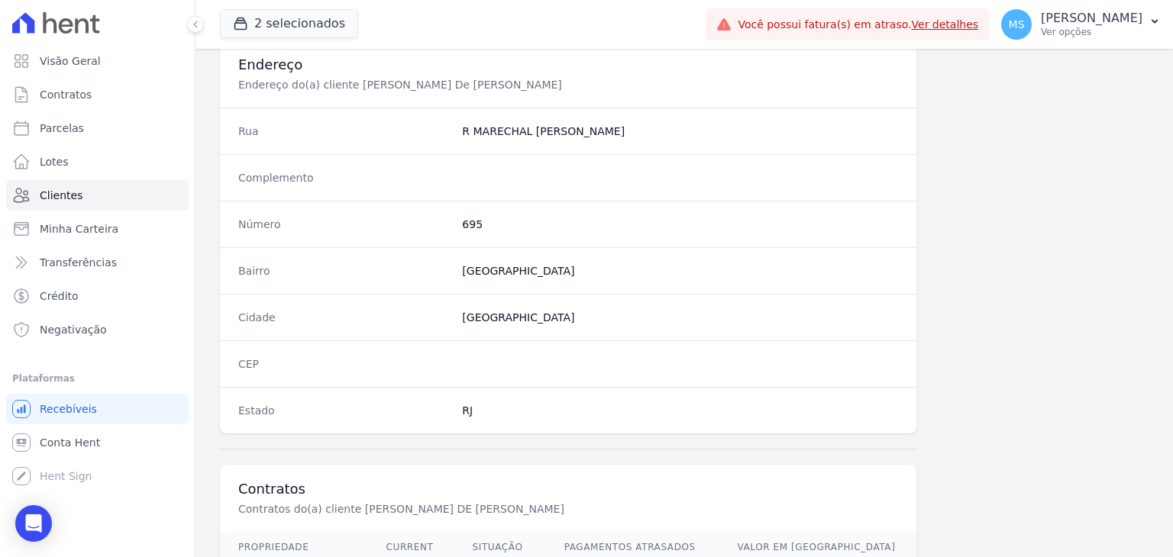
scroll to position [840, 0]
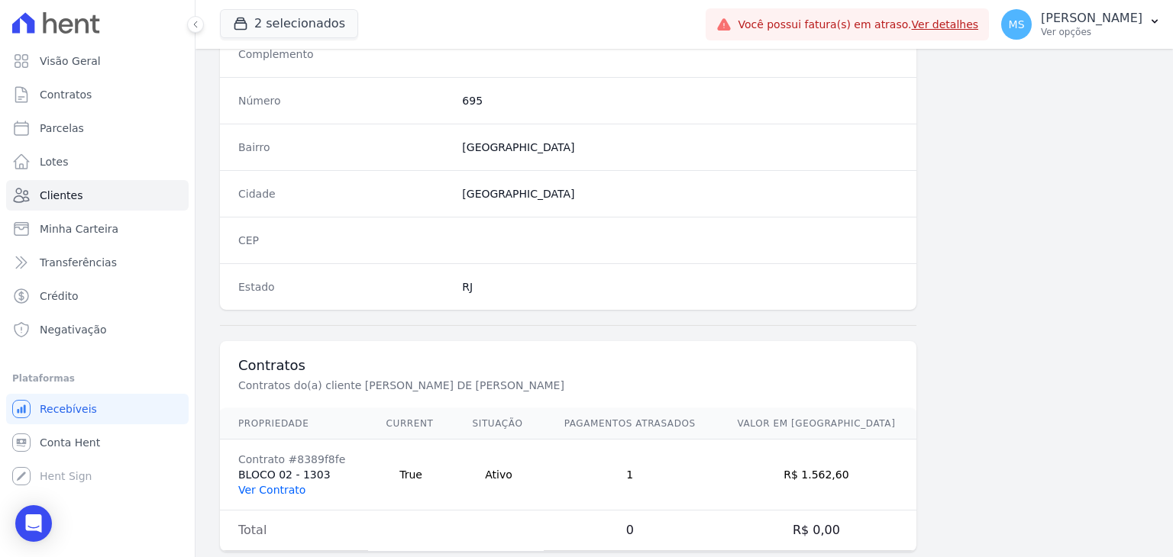
click at [297, 484] on link "Ver Contrato" at bounding box center [271, 490] width 67 height 12
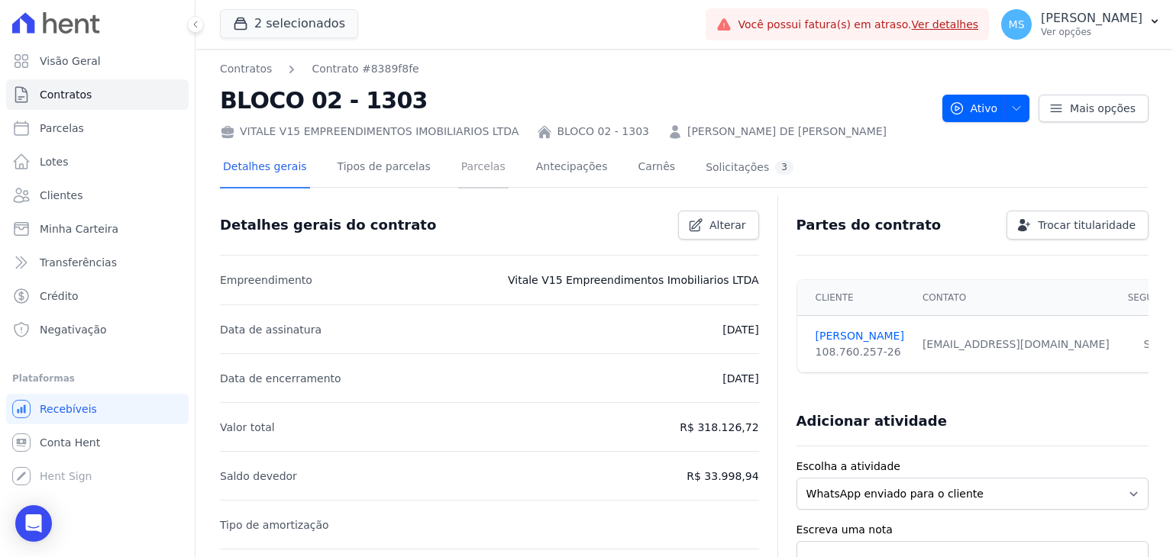
click at [458, 157] on link "Parcelas" at bounding box center [483, 168] width 50 height 40
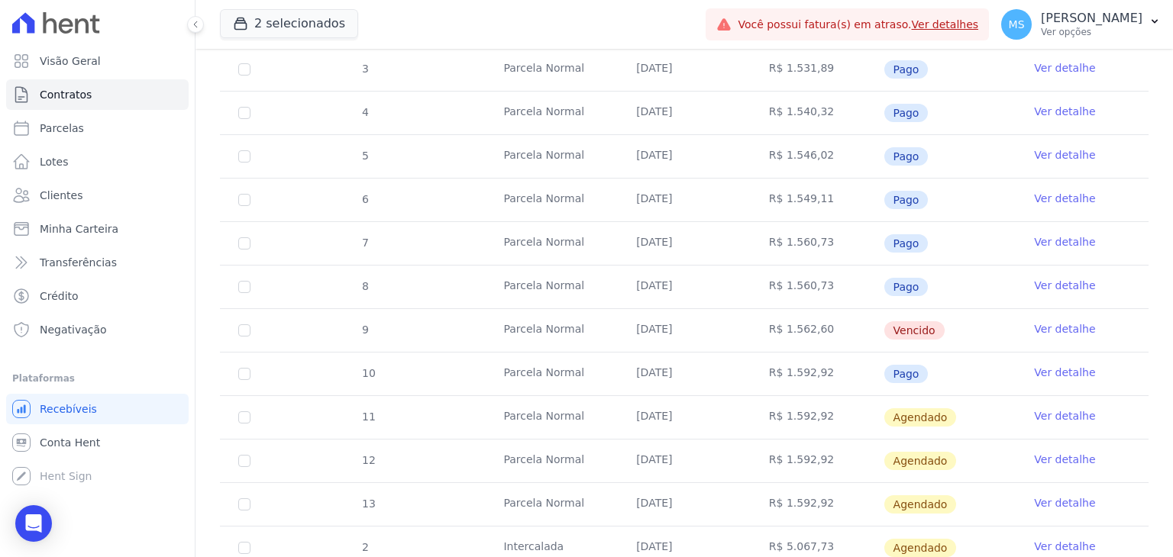
scroll to position [444, 0]
